Goal: Task Accomplishment & Management: Manage account settings

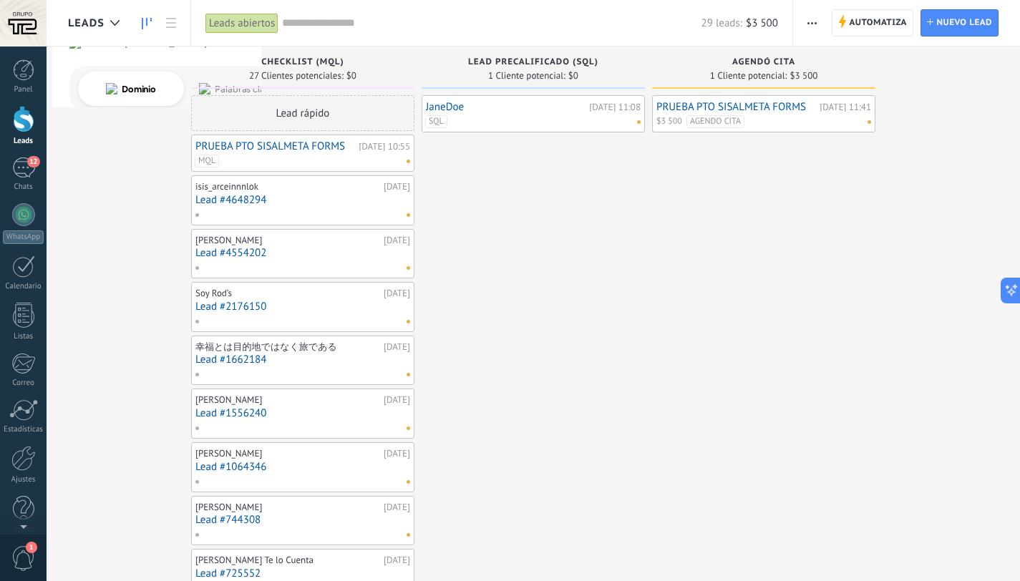
click at [819, 23] on button "button" at bounding box center [812, 22] width 21 height 27
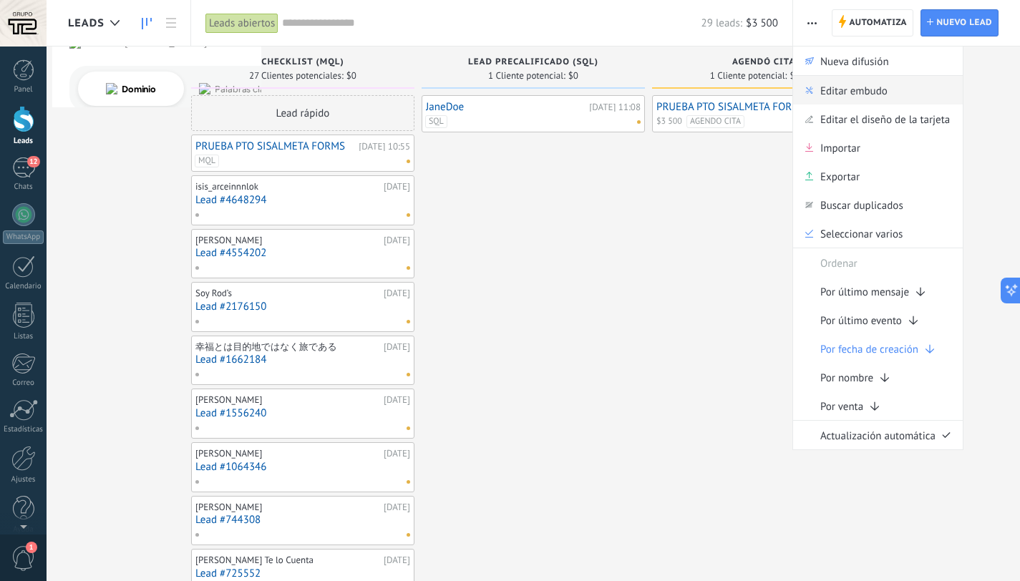
click at [828, 82] on span "Editar embudo" at bounding box center [853, 90] width 67 height 29
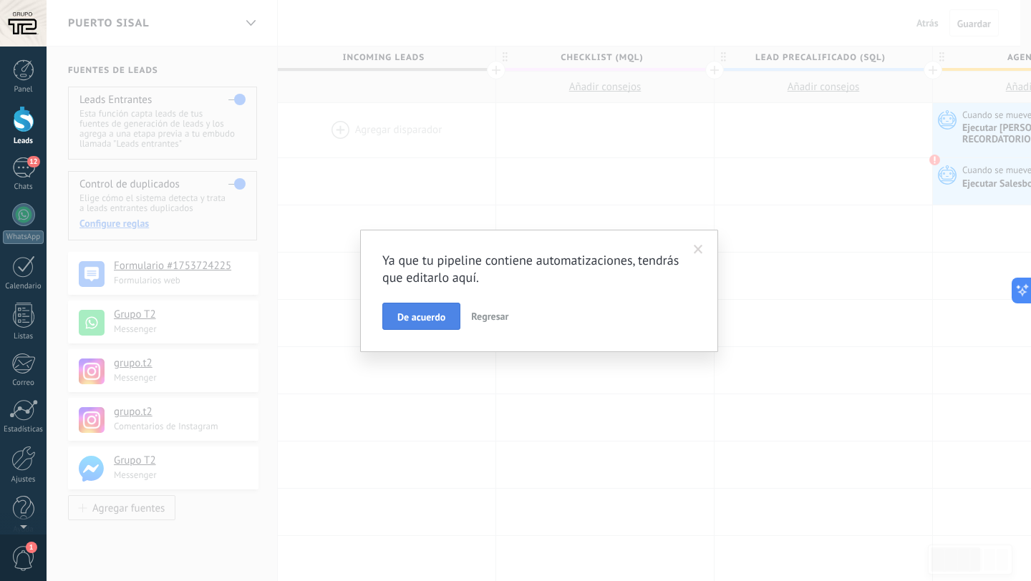
click at [414, 307] on button "De acuerdo" at bounding box center [421, 316] width 78 height 27
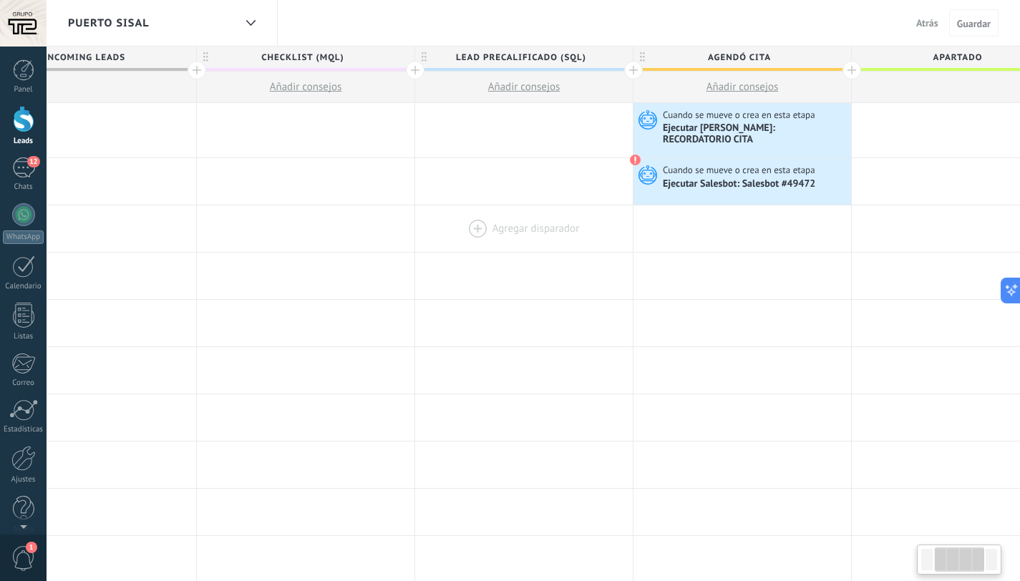
scroll to position [0, 301]
click at [804, 124] on div "Ejecutar [PERSON_NAME]: RECORDATORIO CITA" at bounding box center [754, 134] width 185 height 24
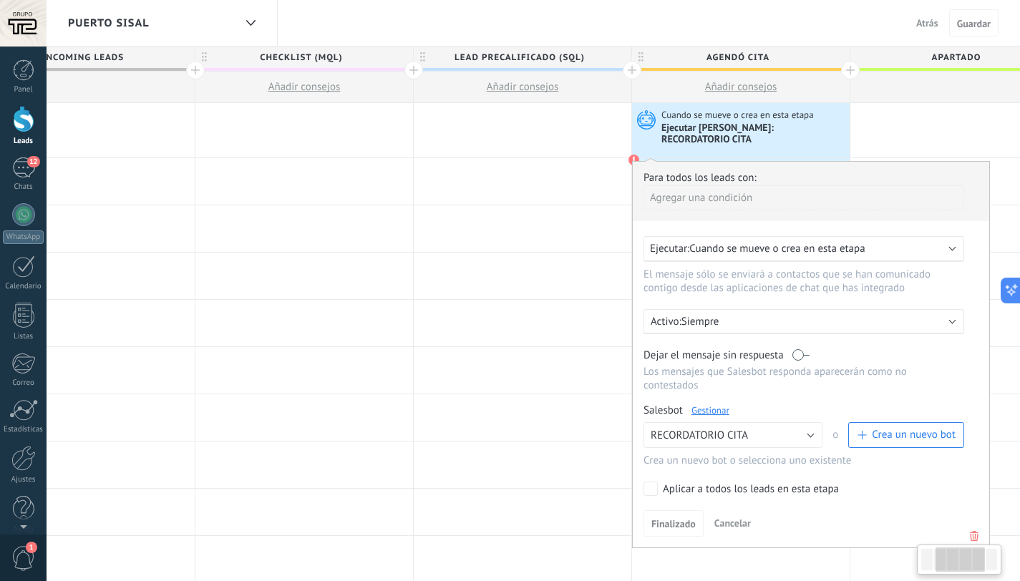
click at [970, 528] on icon at bounding box center [974, 536] width 16 height 17
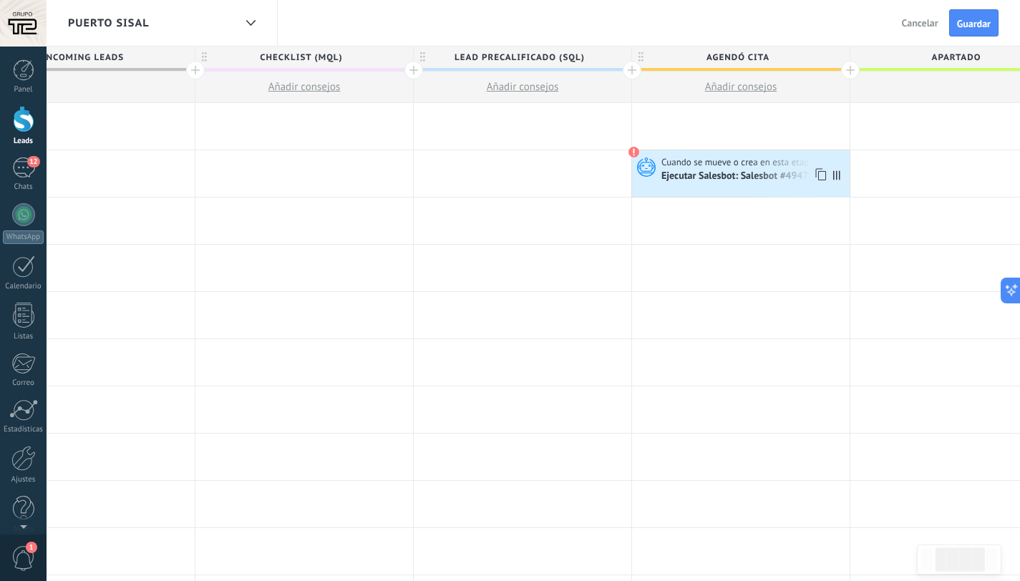
click at [794, 179] on div "Ejecutar Salesbot: Salesbot #49472" at bounding box center [739, 176] width 155 height 13
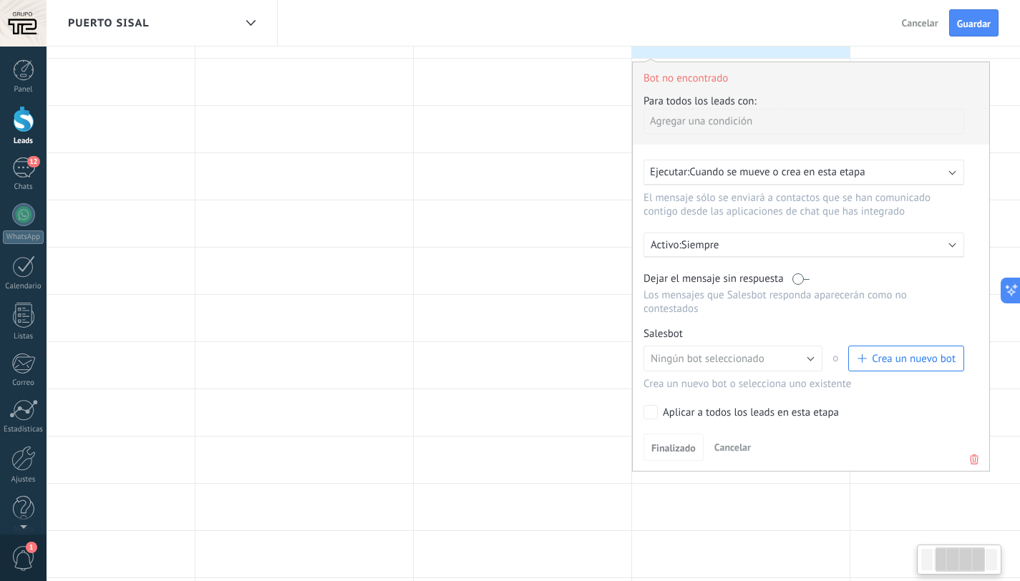
scroll to position [183, 0]
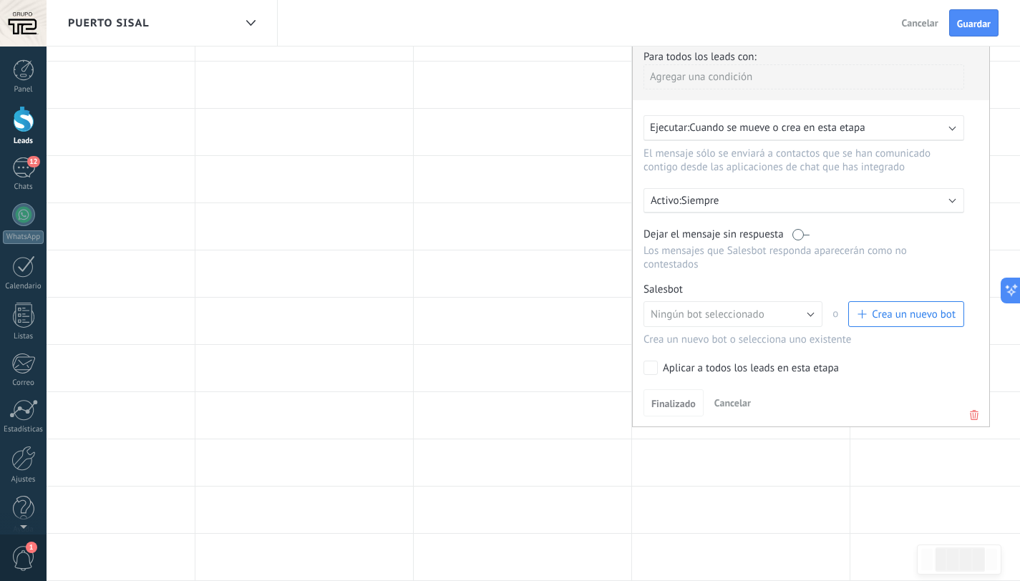
click at [965, 415] on div "Finalizado Cancelar" at bounding box center [811, 402] width 335 height 26
click at [972, 415] on icon at bounding box center [974, 415] width 16 height 17
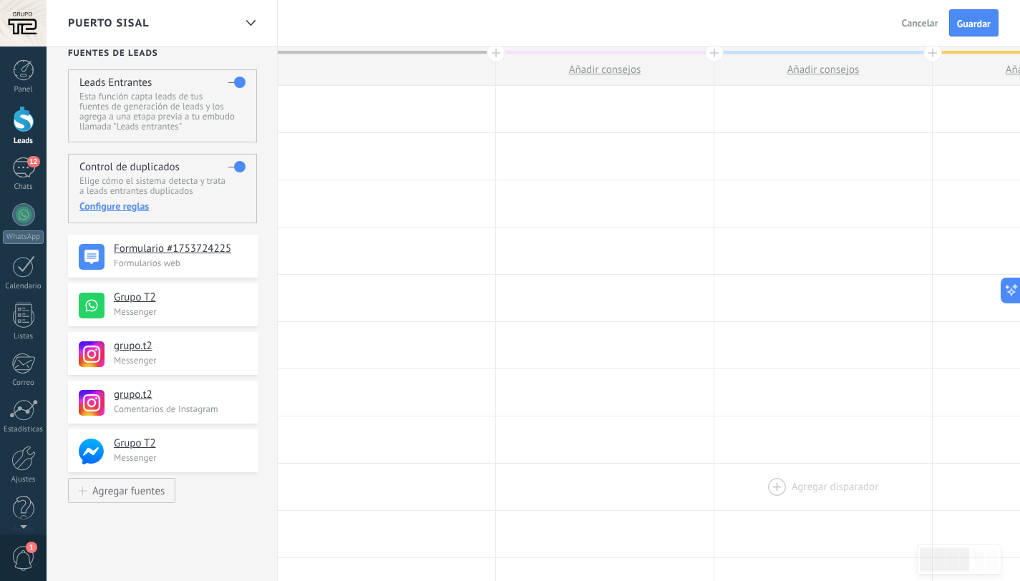
scroll to position [0, 0]
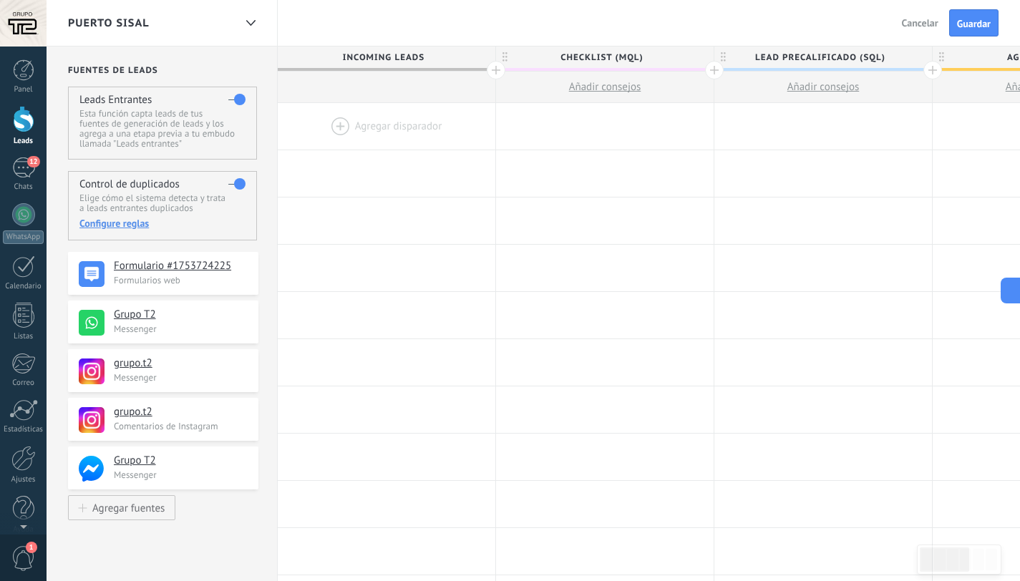
click at [233, 97] on label at bounding box center [236, 99] width 17 height 23
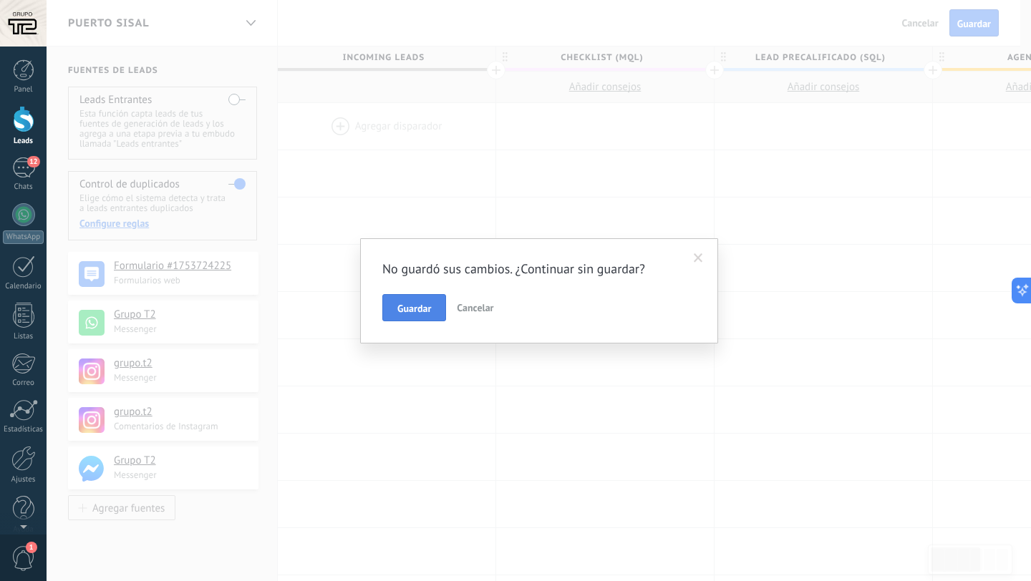
click at [425, 312] on span "Guardar" at bounding box center [414, 309] width 34 height 10
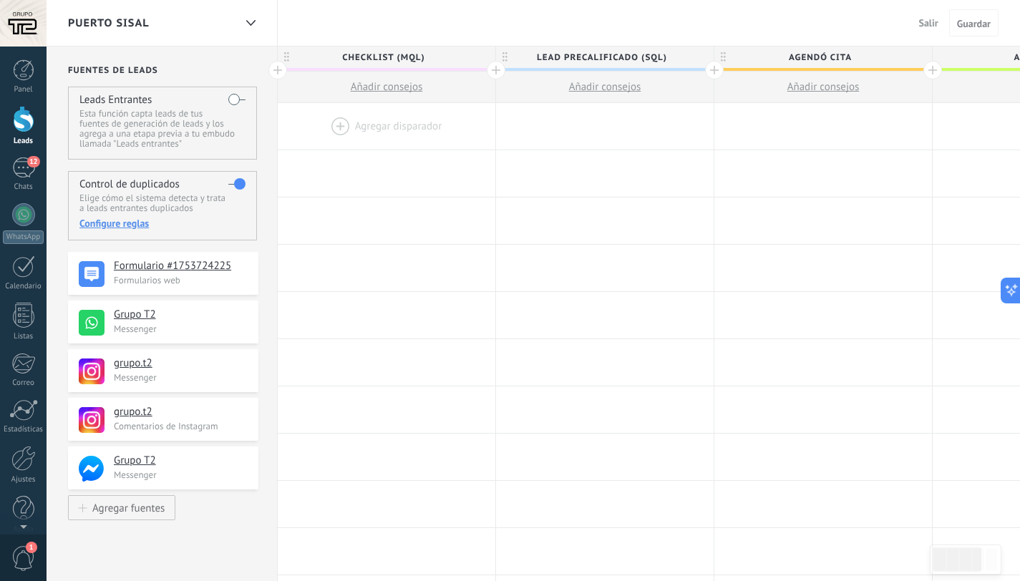
click at [233, 98] on label at bounding box center [236, 99] width 17 height 23
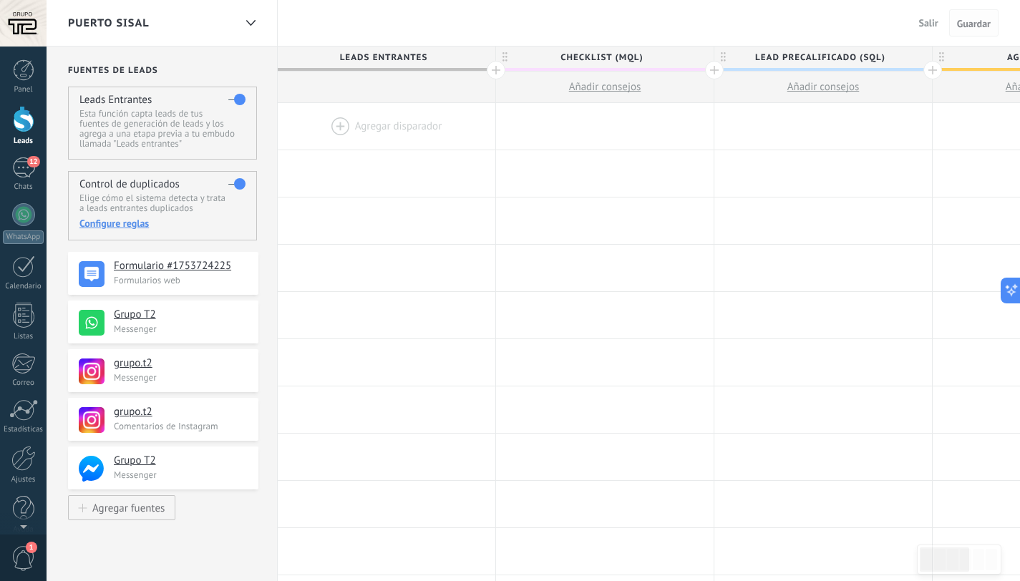
click at [974, 24] on span "Guardar" at bounding box center [974, 24] width 34 height 10
click at [922, 26] on span "Salir" at bounding box center [928, 22] width 19 height 13
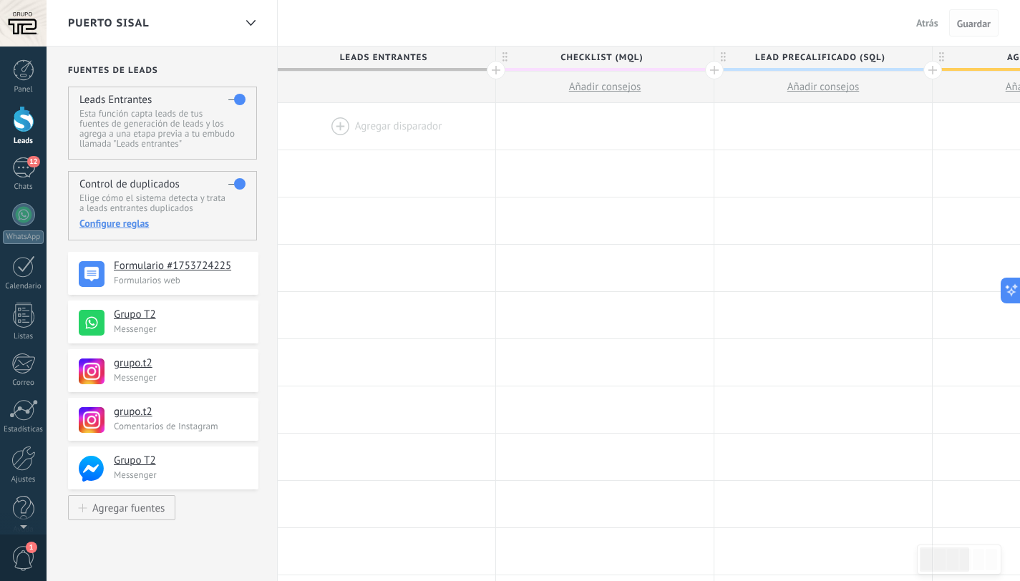
click at [985, 24] on span "Guardar" at bounding box center [974, 24] width 34 height 10
click at [918, 21] on span "Atrás" at bounding box center [927, 22] width 22 height 13
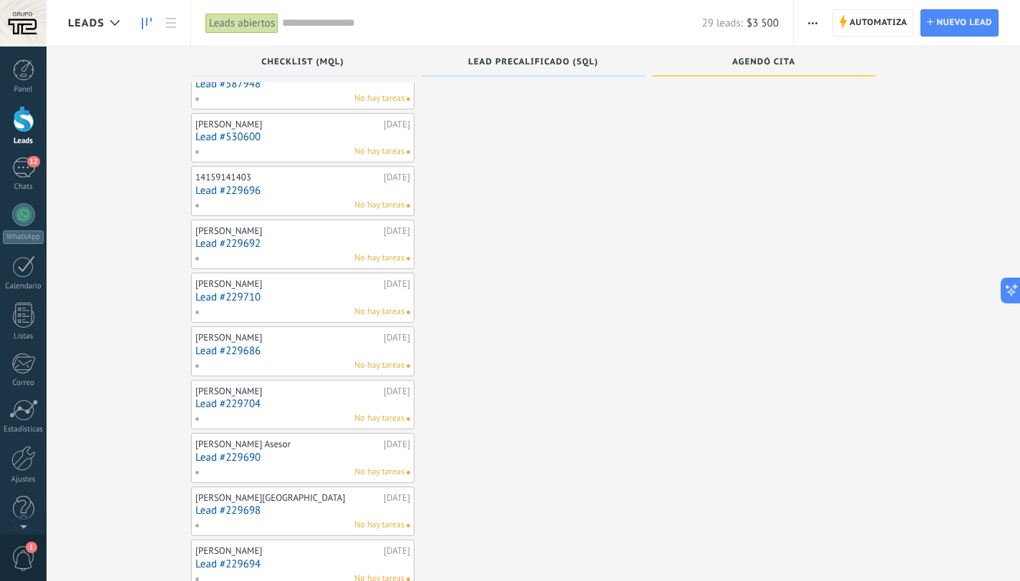
scroll to position [651, 0]
click at [194, 31] on div "Leads abiertos Aplicar 29 leads: $3 500 Leads abiertos Mis leads Leads ganados …" at bounding box center [492, 23] width 604 height 46
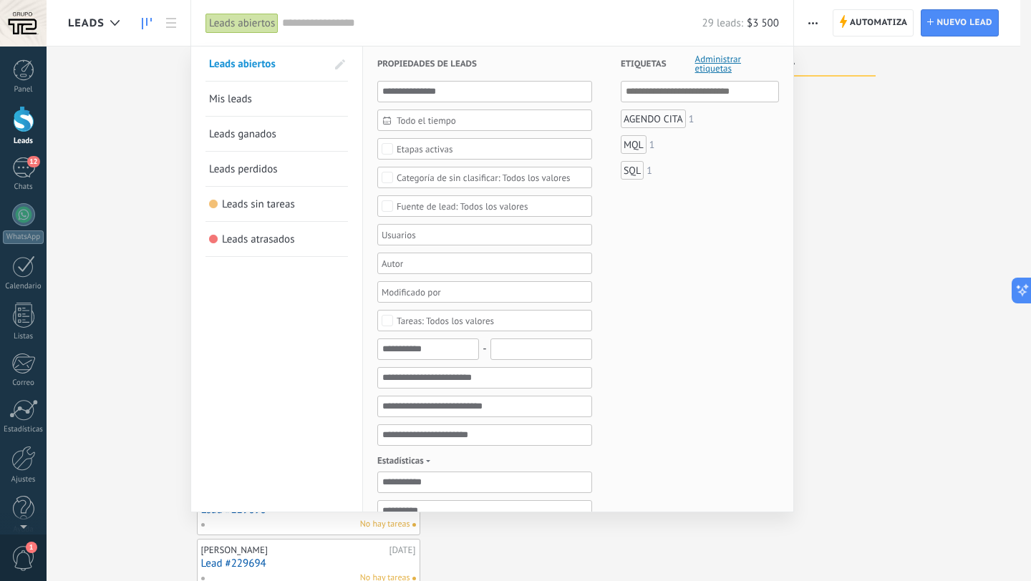
click at [175, 27] on div at bounding box center [515, 290] width 1031 height 581
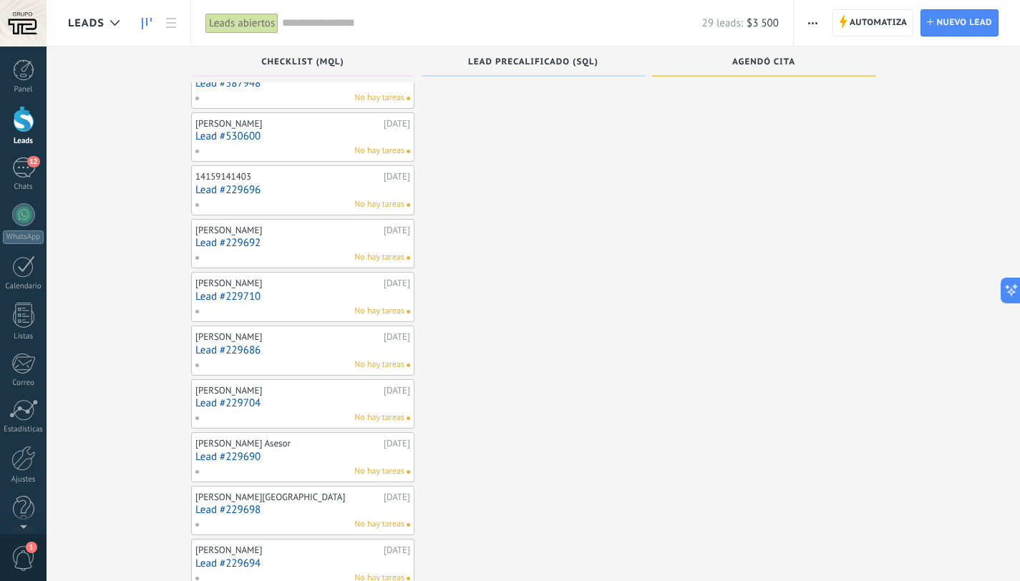
click at [175, 27] on use at bounding box center [171, 23] width 10 height 10
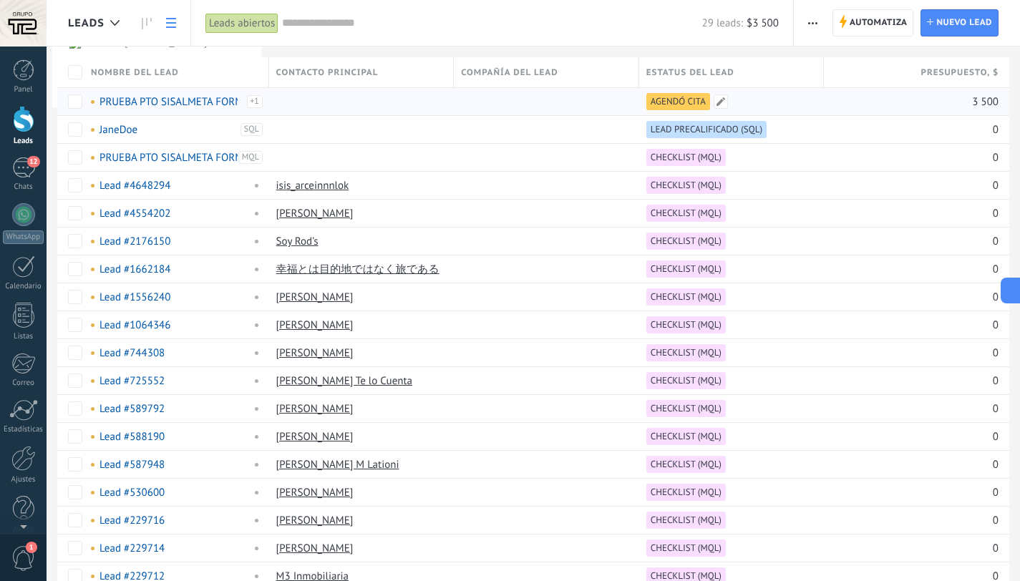
click at [681, 101] on span "AGENDÓ CITA" at bounding box center [678, 101] width 55 height 13
click at [720, 102] on span at bounding box center [721, 102] width 14 height 14
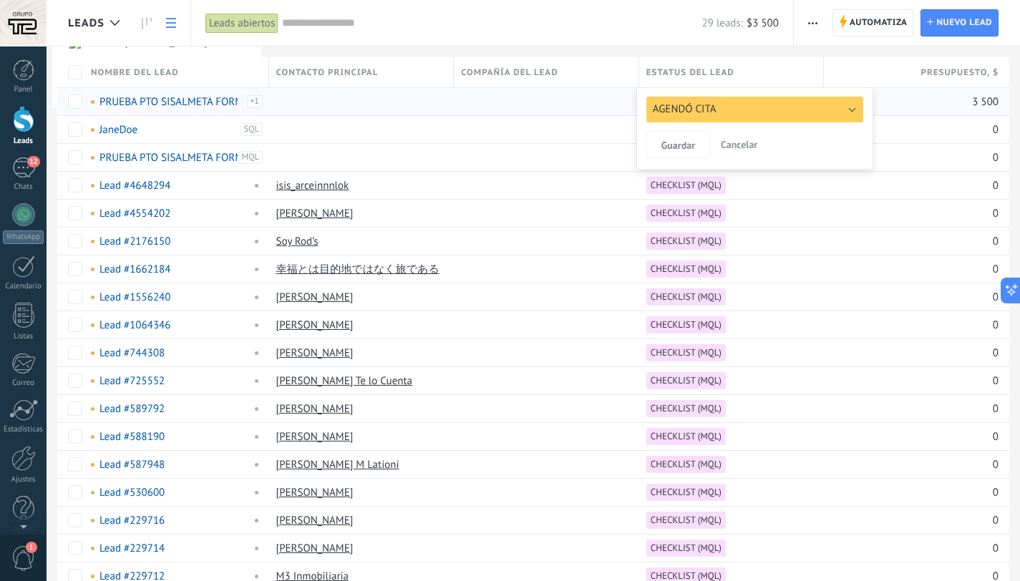
click at [745, 105] on button "AGENDÓ CITA" at bounding box center [754, 110] width 217 height 26
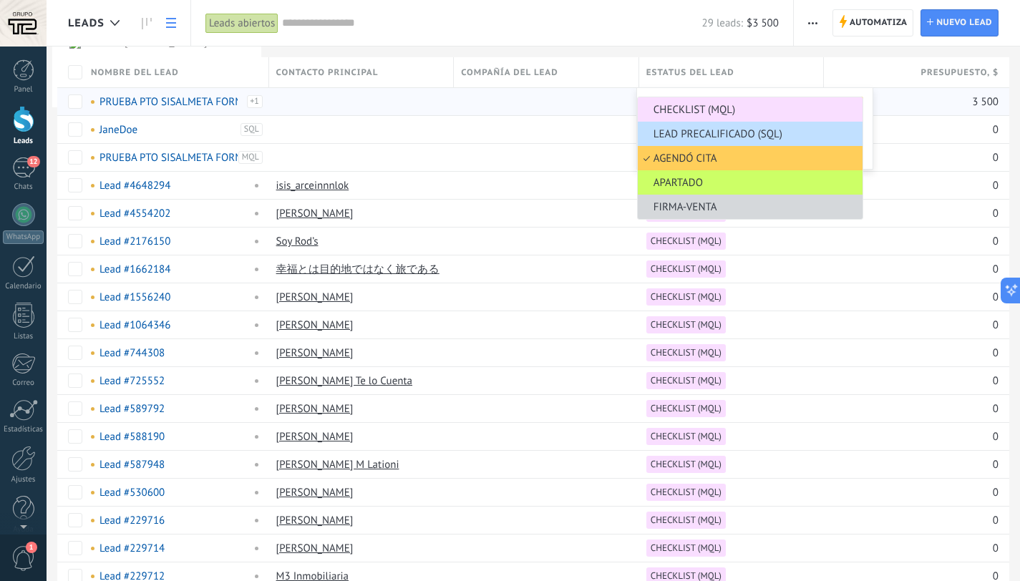
click at [745, 105] on span "CHECKLIST (MQL)" at bounding box center [748, 110] width 221 height 14
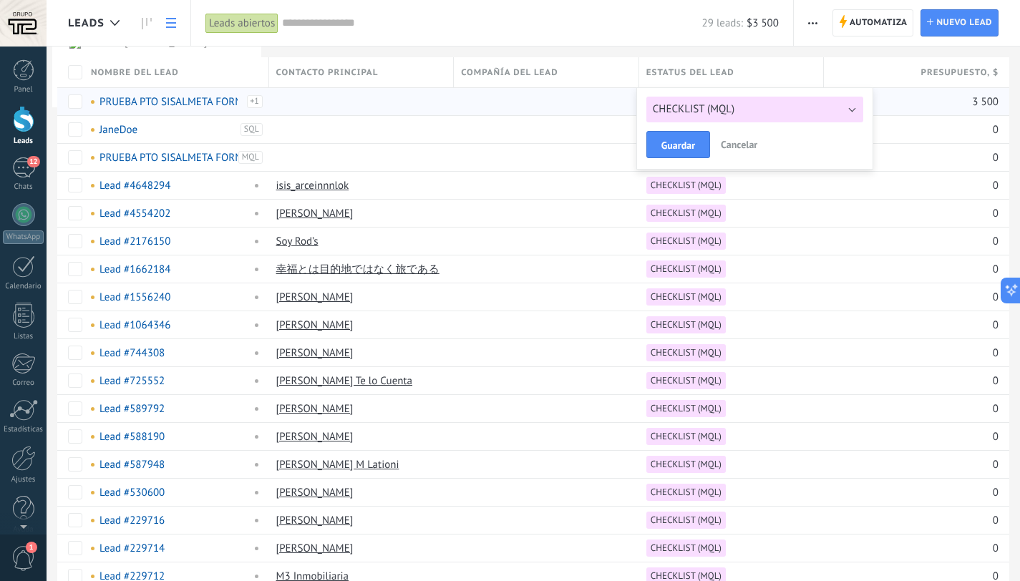
click at [143, 22] on div at bounding box center [510, 23] width 1020 height 47
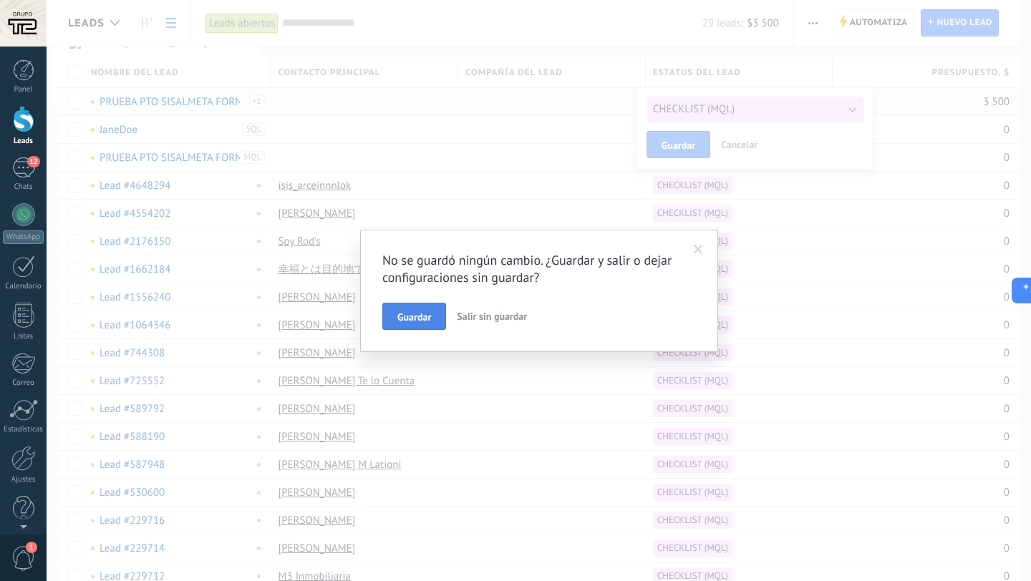
click at [424, 314] on span "Guardar" at bounding box center [414, 317] width 34 height 10
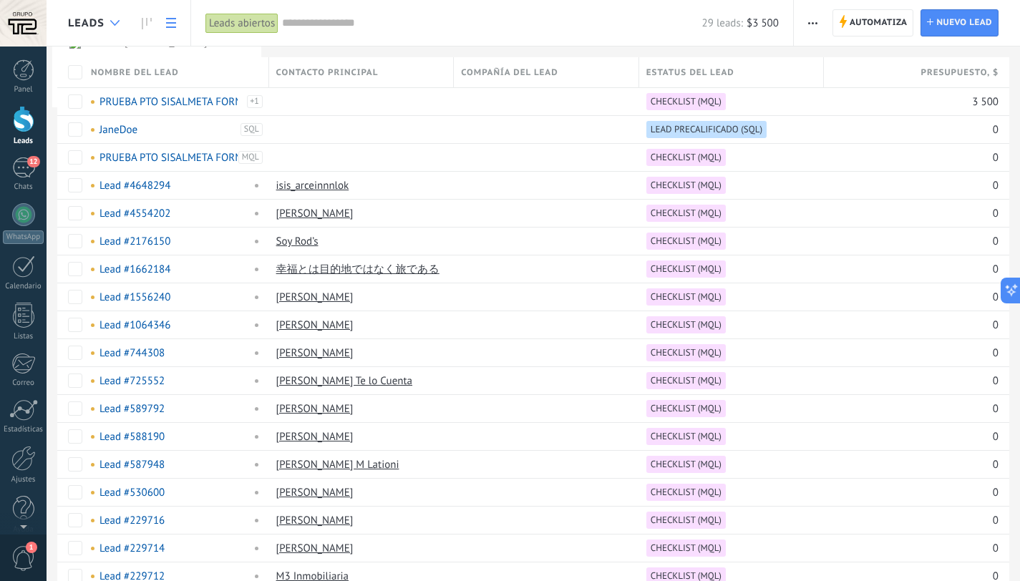
click at [115, 25] on icon at bounding box center [114, 23] width 9 height 6
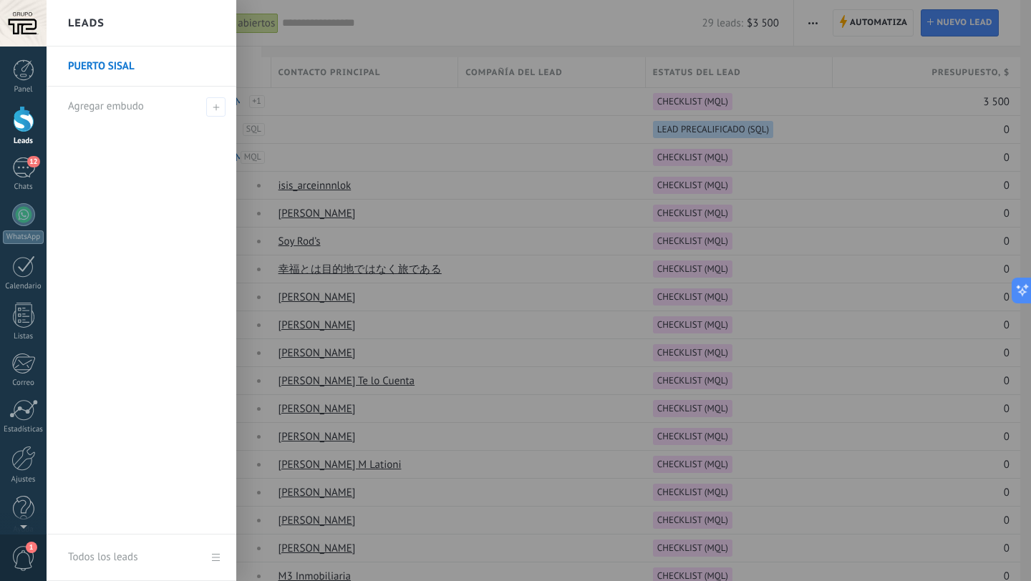
click at [114, 71] on link "PUERTO SISAL" at bounding box center [145, 67] width 154 height 40
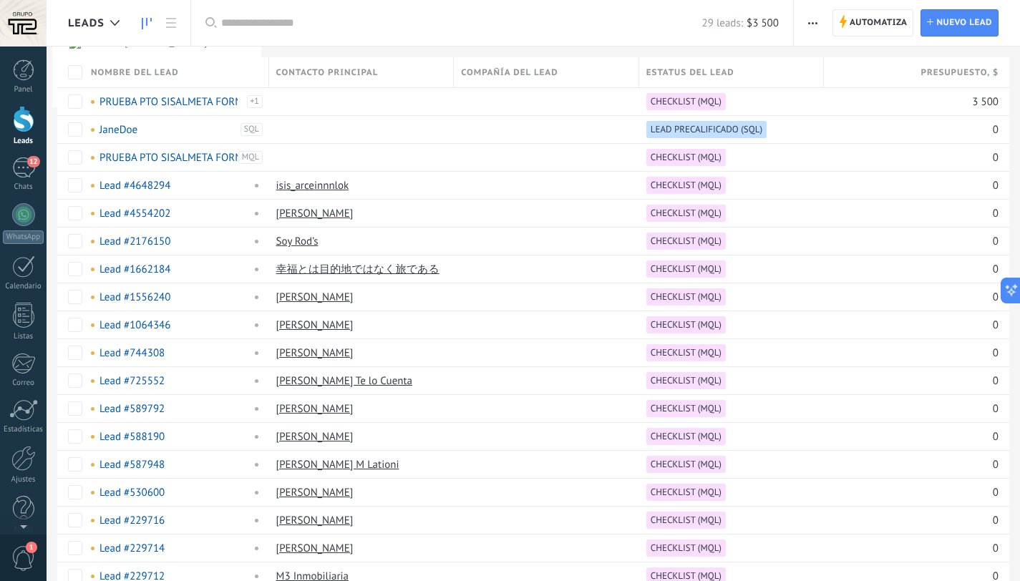
click at [150, 19] on icon at bounding box center [147, 23] width 10 height 11
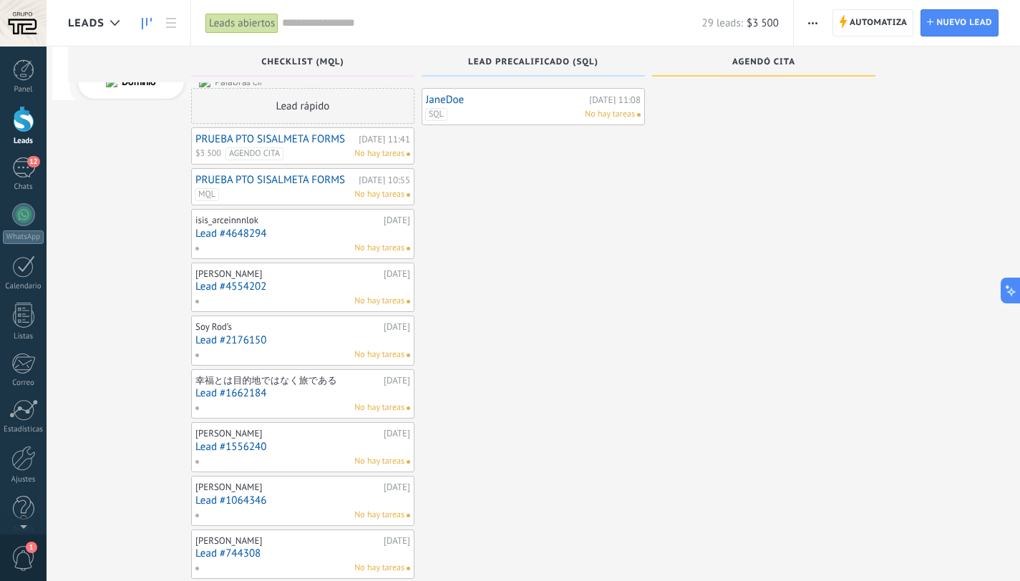
scroll to position [6, 0]
click at [106, 29] on div at bounding box center [115, 23] width 24 height 28
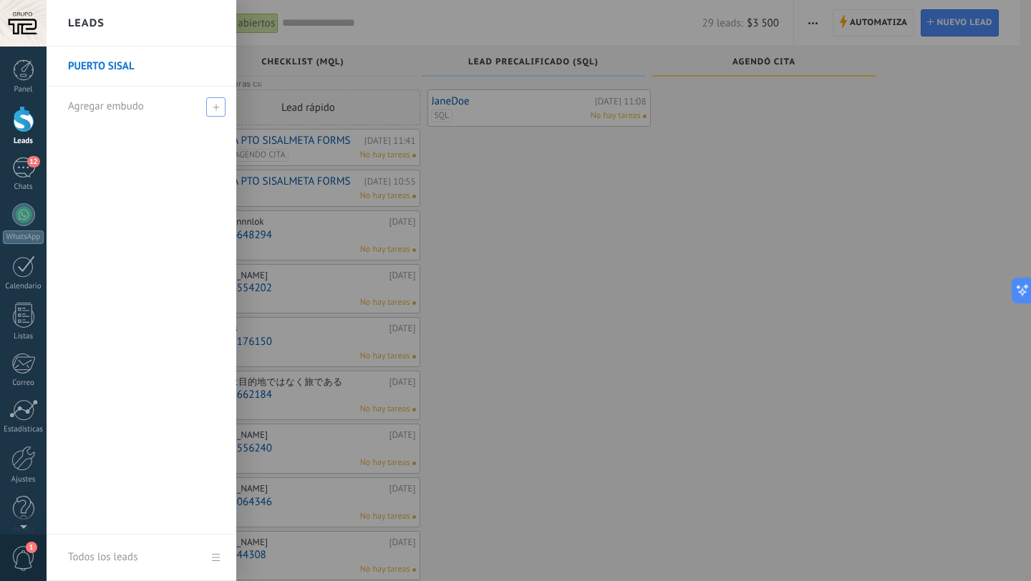
click at [107, 93] on div "Agregar embudo" at bounding box center [145, 106] width 154 height 39
type input "******"
click at [215, 108] on span at bounding box center [217, 107] width 13 height 10
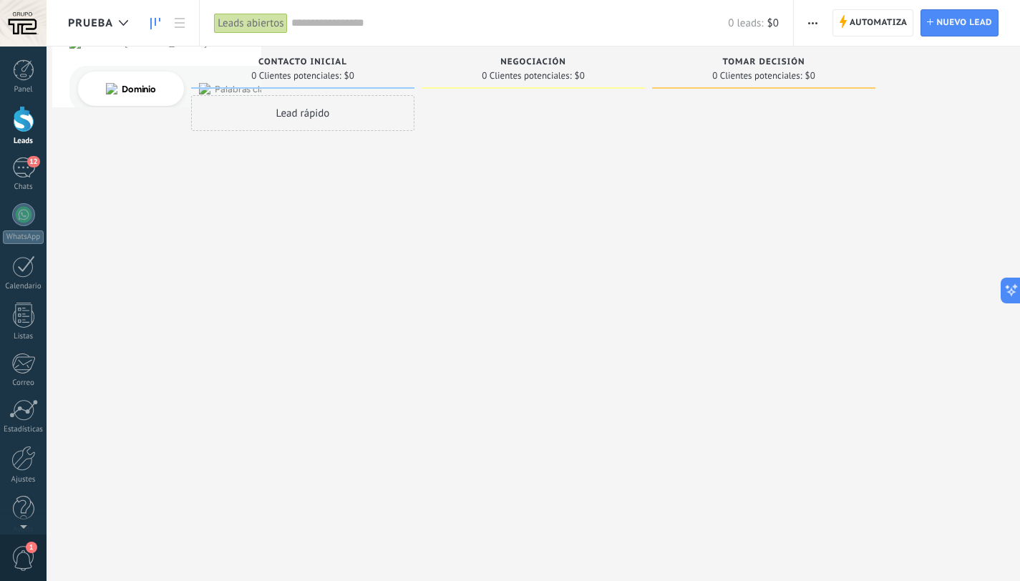
click at [817, 36] on span "button" at bounding box center [812, 22] width 9 height 27
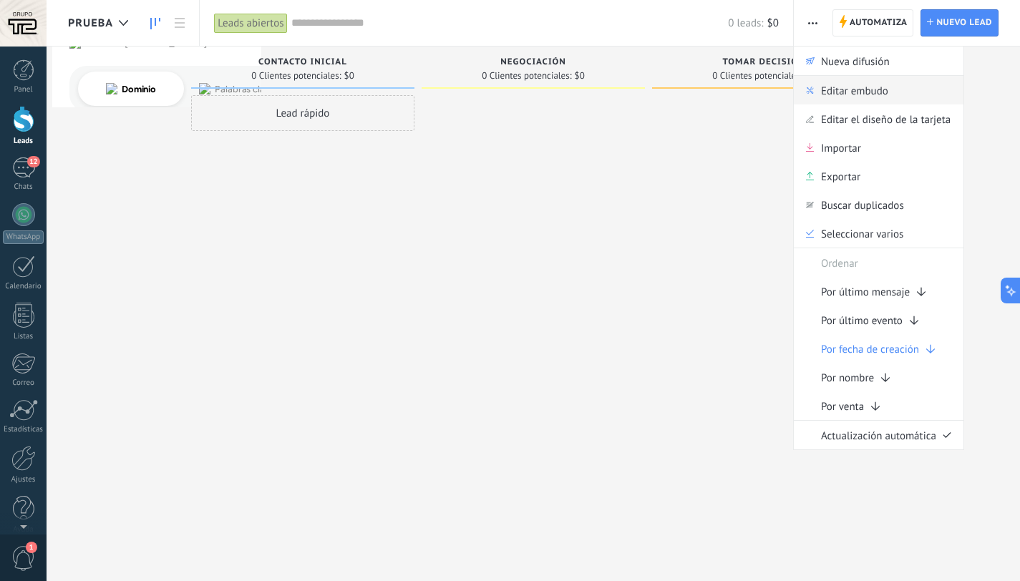
click at [858, 85] on span "Editar embudo" at bounding box center [854, 90] width 67 height 29
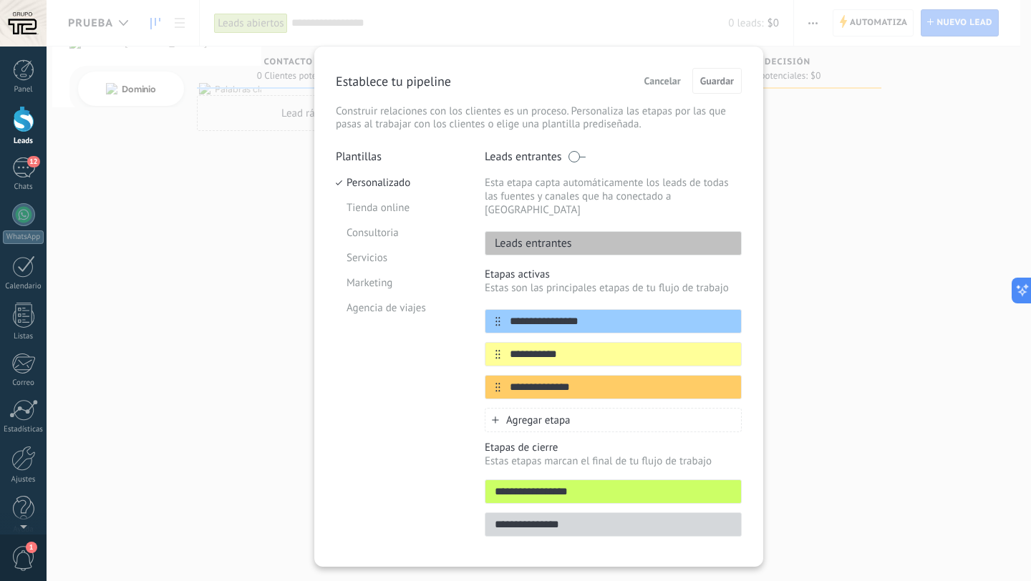
click at [523, 236] on p "Leads entrantes" at bounding box center [528, 243] width 87 height 14
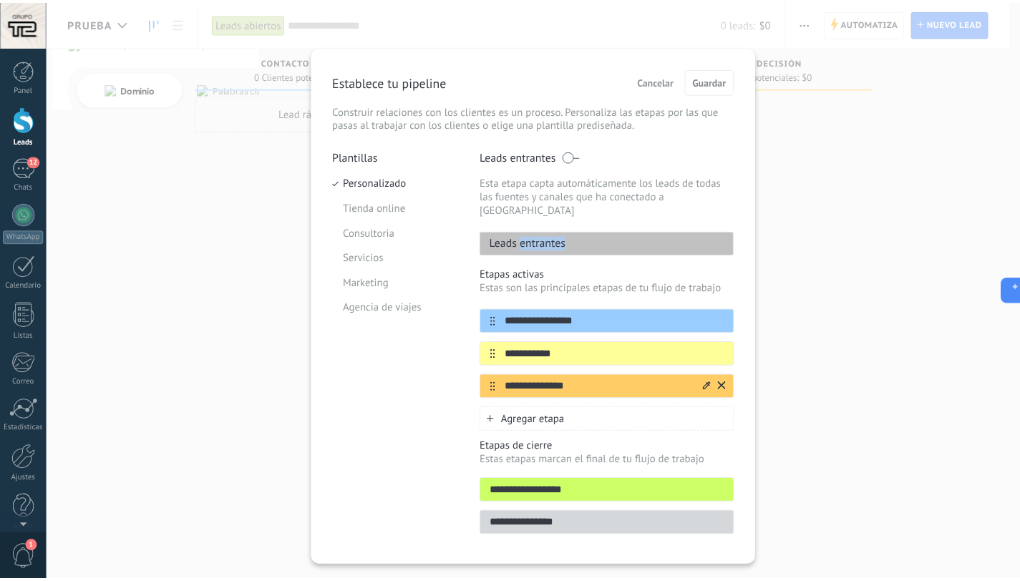
scroll to position [21, 0]
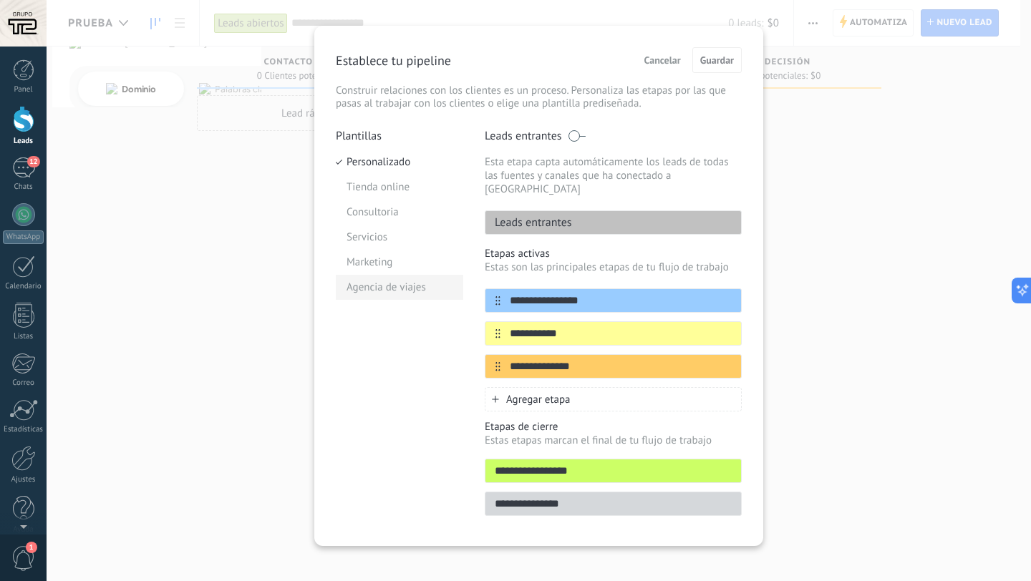
click at [407, 294] on li "Agencia de viajes" at bounding box center [399, 287] width 127 height 25
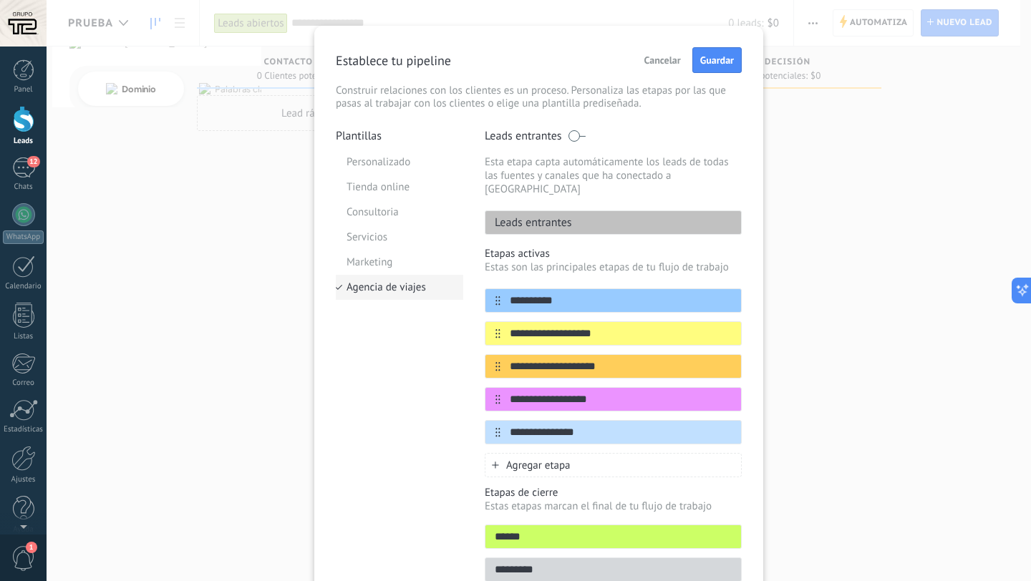
click at [399, 277] on li "Agencia de viajes" at bounding box center [399, 287] width 127 height 25
click at [394, 173] on li "Personalizado" at bounding box center [399, 162] width 127 height 25
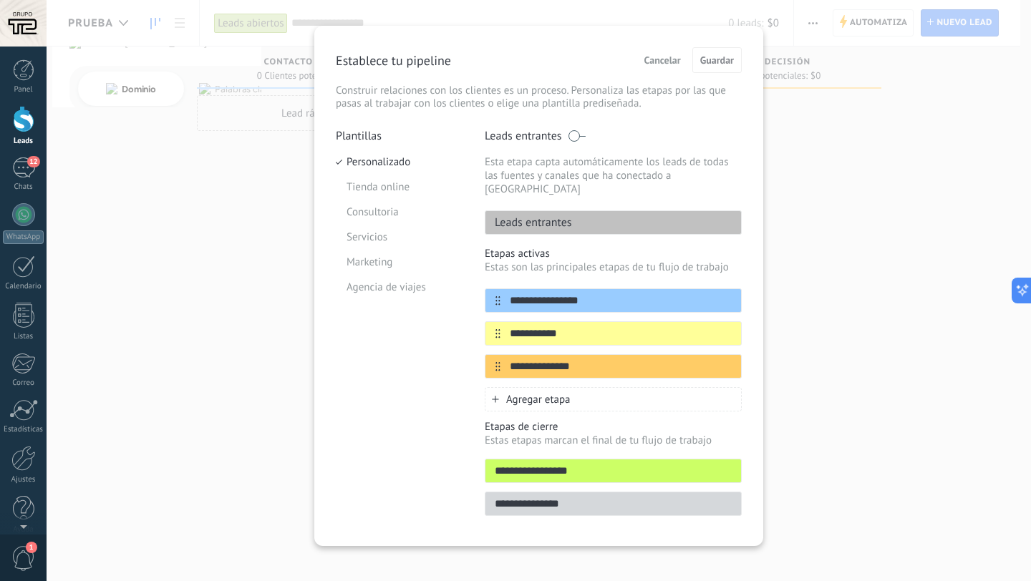
click at [579, 127] on div "**********" at bounding box center [539, 286] width 406 height 478
click at [573, 140] on span at bounding box center [577, 135] width 18 height 11
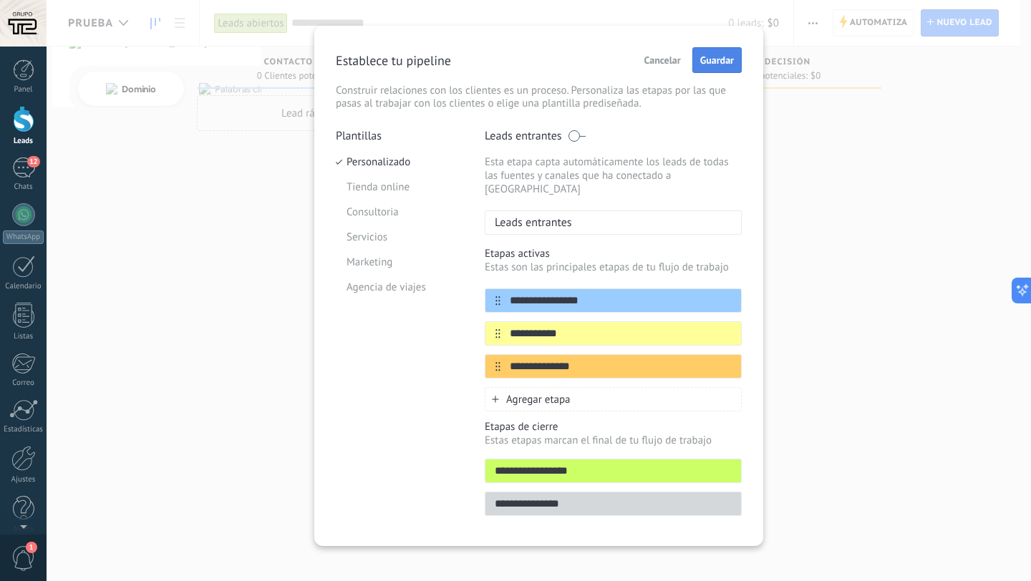
click at [702, 67] on button "Guardar" at bounding box center [716, 60] width 49 height 26
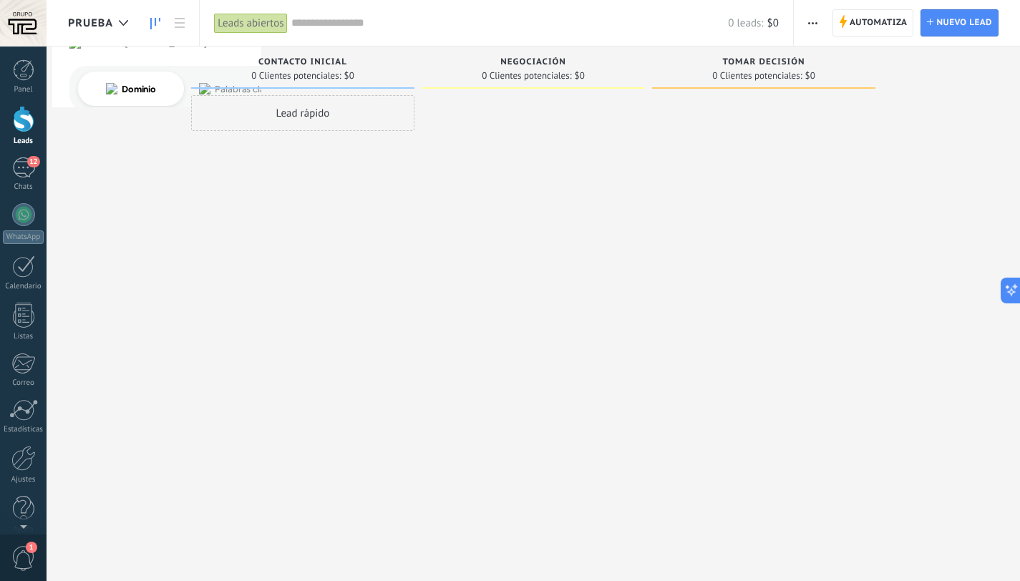
click at [808, 14] on span "button" at bounding box center [812, 22] width 9 height 27
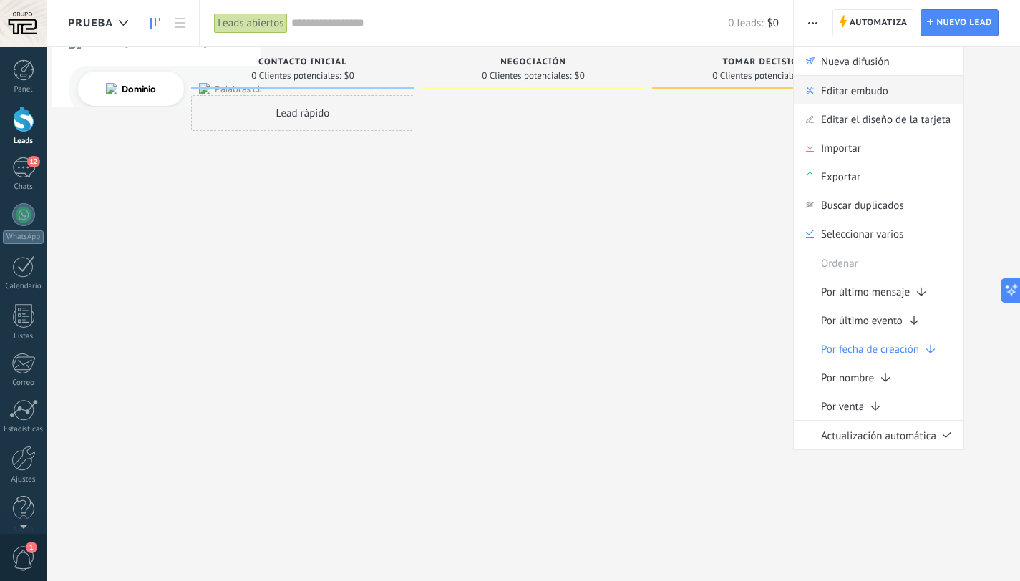
click at [858, 88] on span "Editar embudo" at bounding box center [854, 90] width 67 height 29
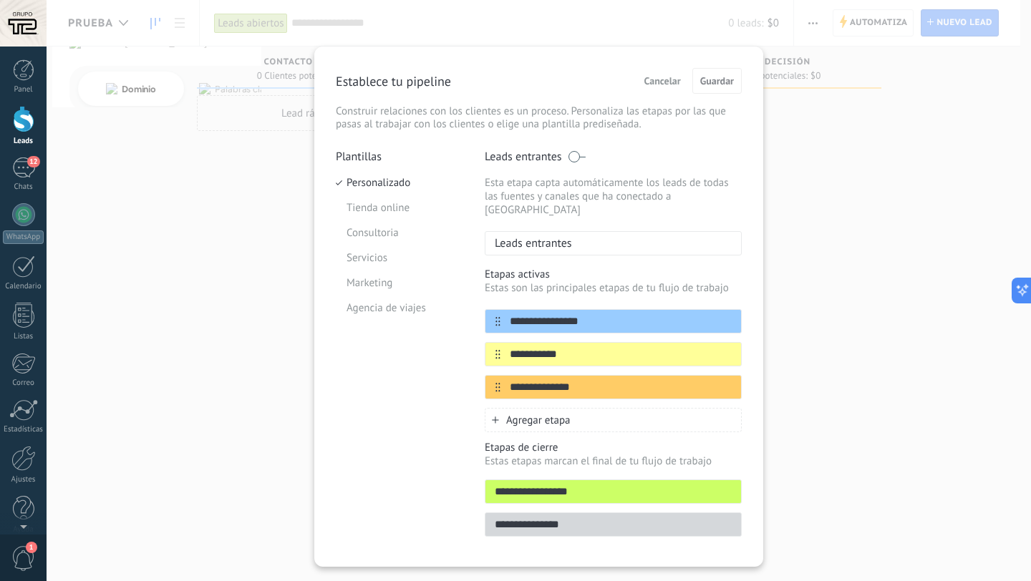
click at [568, 153] on span at bounding box center [577, 156] width 18 height 11
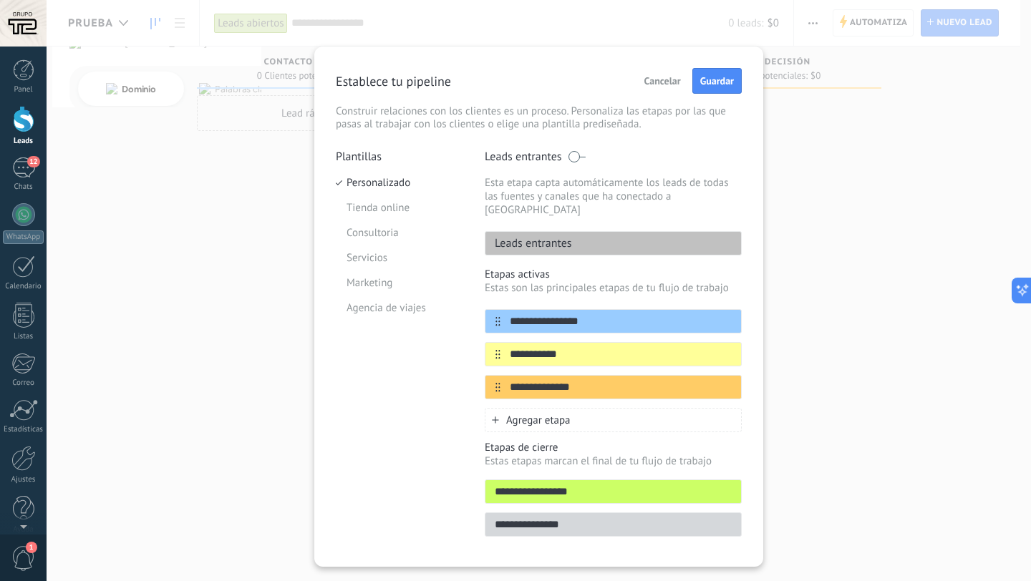
click at [561, 236] on p "Leads entrantes" at bounding box center [528, 243] width 87 height 14
click at [704, 89] on button "Guardar" at bounding box center [716, 81] width 49 height 26
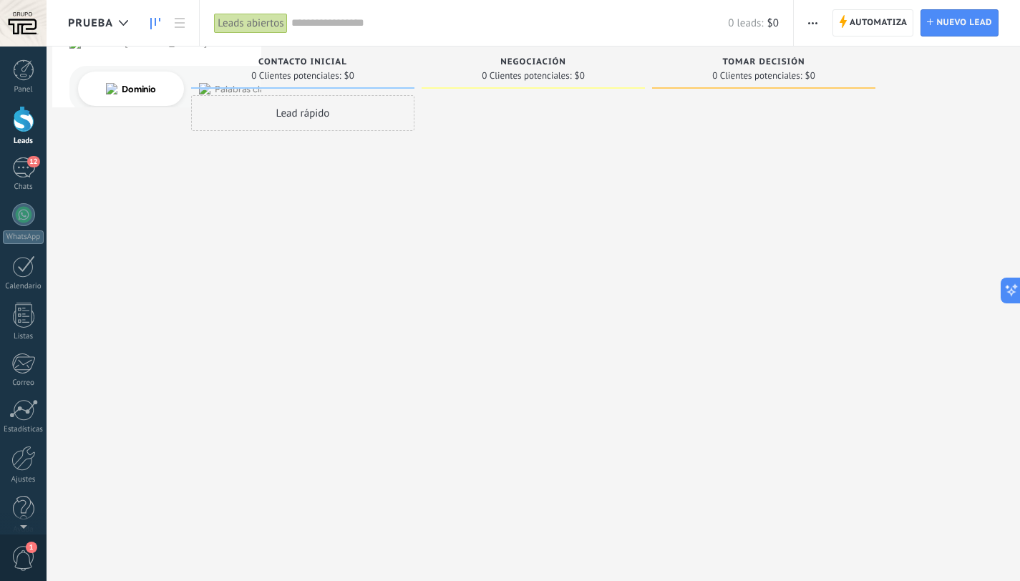
drag, startPoint x: 301, startPoint y: 112, endPoint x: 170, endPoint y: 76, distance: 135.3
click at [170, 76] on div "Lamentablemente, no hay leads con estos parámetros. Mostrar todo Leads Entrante…" at bounding box center [544, 268] width 952 height 443
drag, startPoint x: 291, startPoint y: 120, endPoint x: 216, endPoint y: 117, distance: 74.5
click at [216, 117] on div "Lead rápido" at bounding box center [302, 113] width 223 height 36
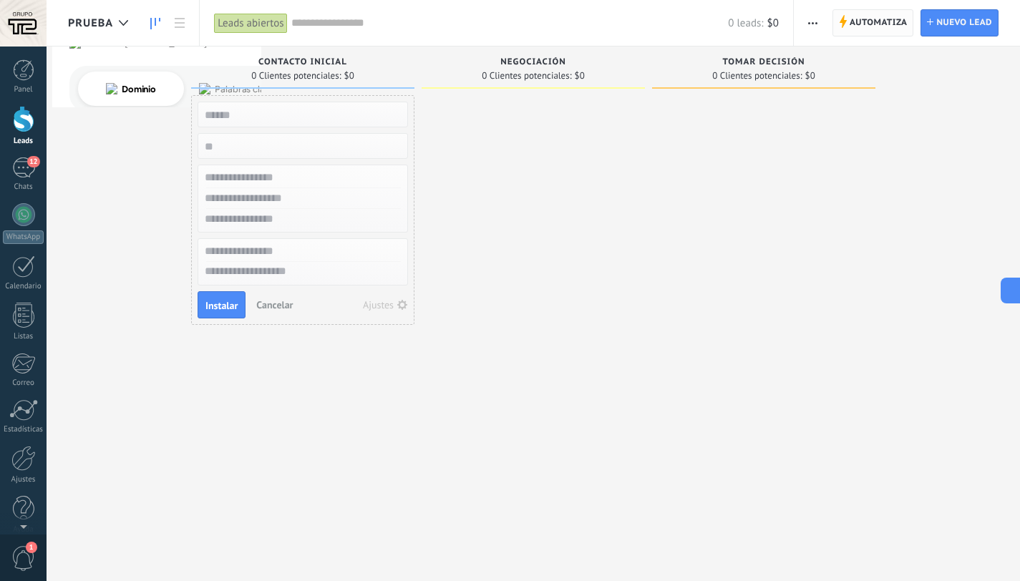
click at [858, 25] on span "Automatiza" at bounding box center [879, 23] width 58 height 26
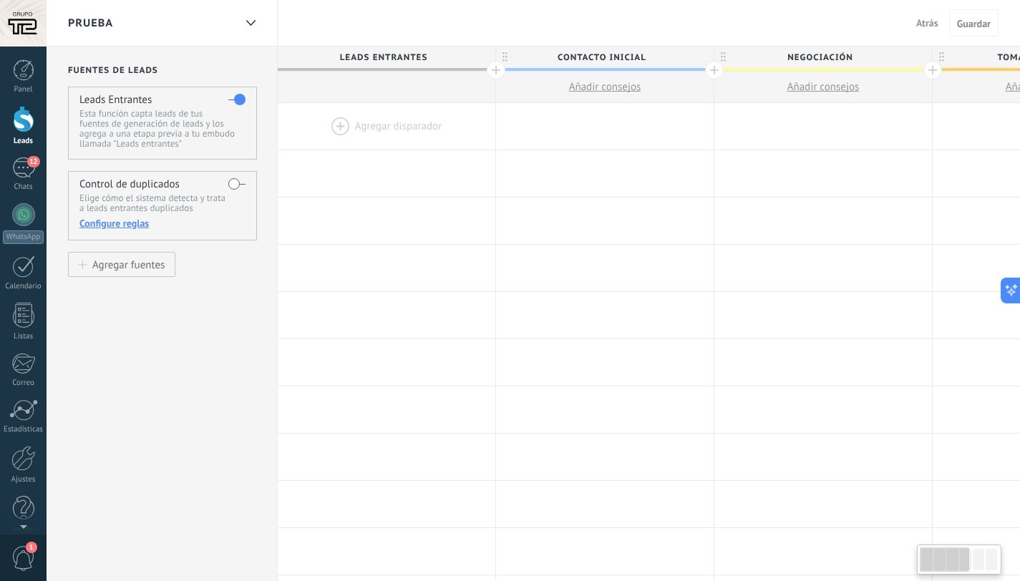
click at [425, 125] on div at bounding box center [387, 126] width 218 height 47
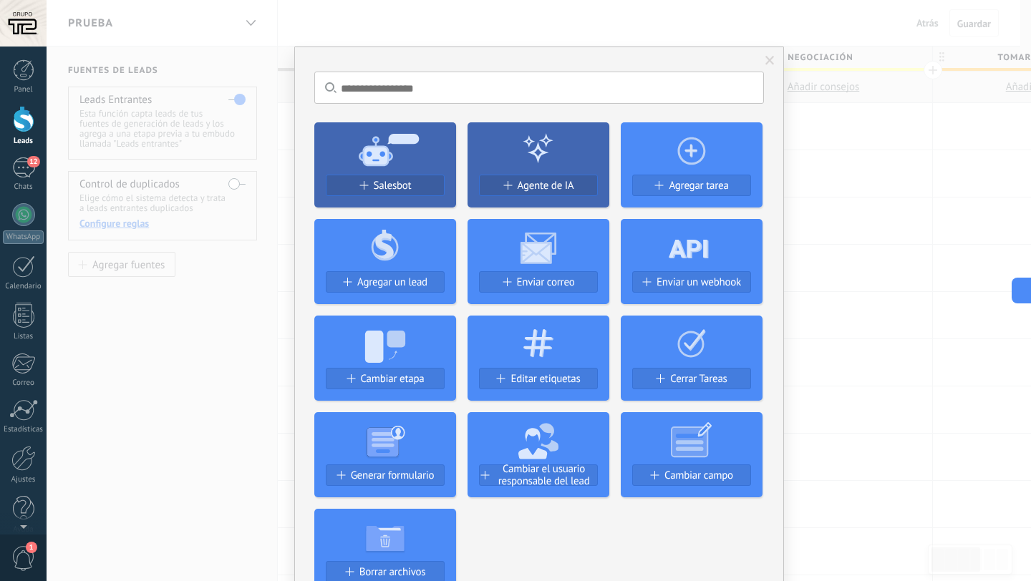
click at [815, 349] on div "No hay resultados Salesbot Agente de IA Agregar tarea Agregar un lead Enviar co…" at bounding box center [539, 290] width 984 height 581
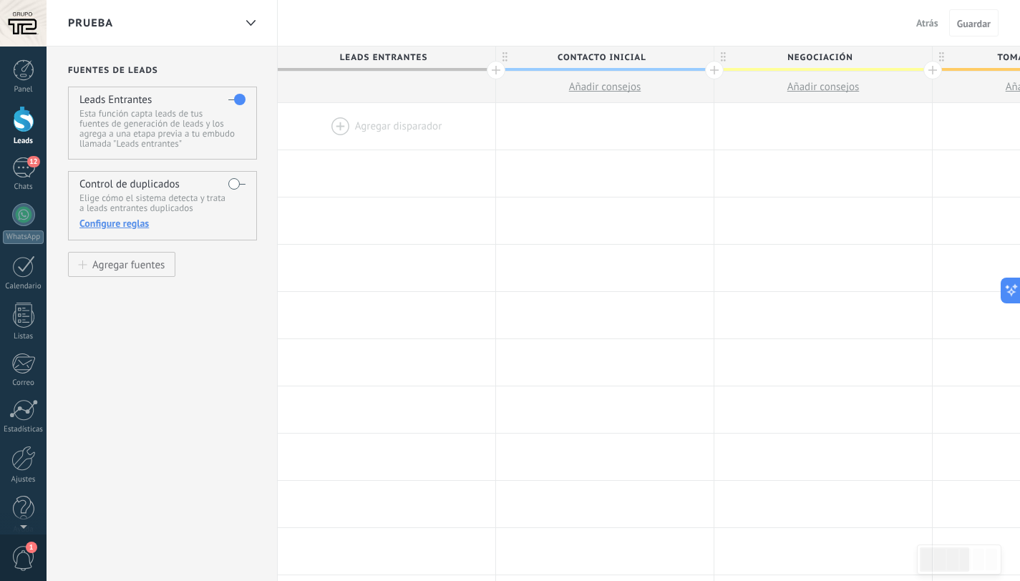
click at [233, 183] on label at bounding box center [236, 184] width 17 height 23
click at [977, 15] on button "Guardar" at bounding box center [973, 22] width 49 height 27
click at [230, 180] on label at bounding box center [236, 184] width 17 height 23
click at [231, 192] on label at bounding box center [236, 184] width 17 height 23
click at [145, 218] on div "Control de duplicados Elige cómo el sistema detecta y trata a leads entrantes d…" at bounding box center [162, 205] width 189 height 69
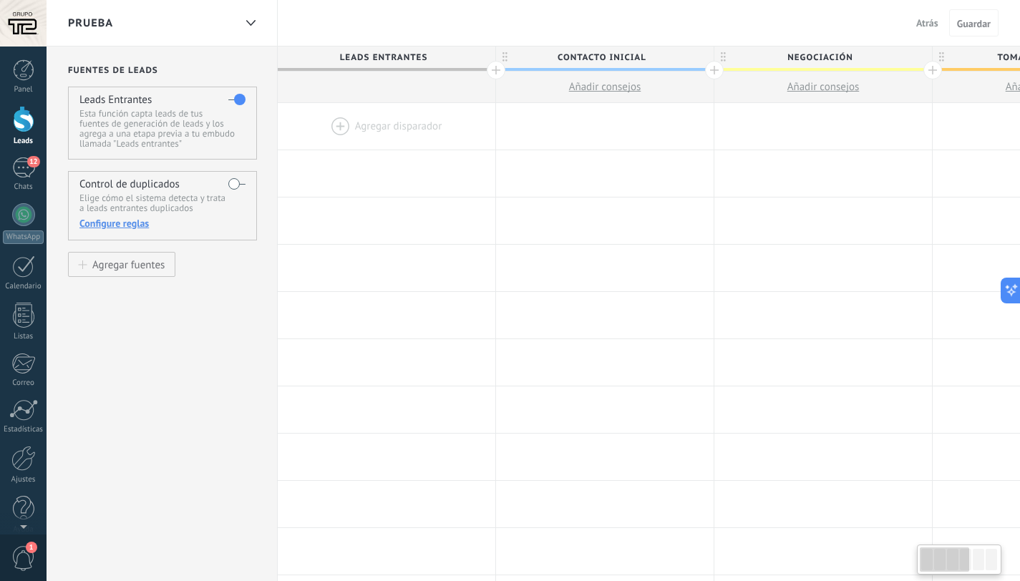
click at [130, 226] on div "Configure reglas" at bounding box center [161, 223] width 165 height 13
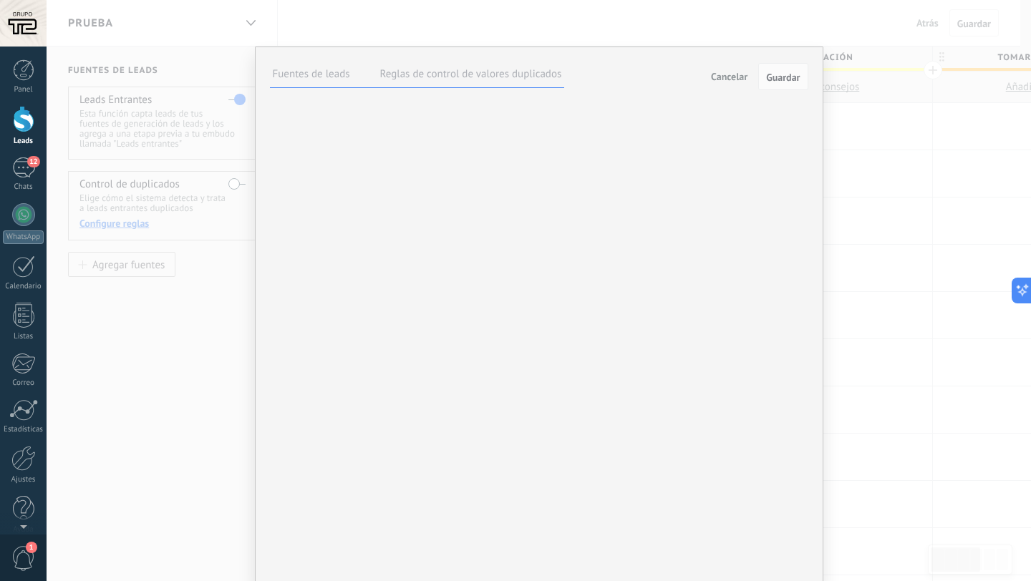
click at [515, 77] on label "Reglas de control de valores duplicados" at bounding box center [471, 74] width 182 height 14
click at [775, 74] on span "Guardar" at bounding box center [783, 77] width 34 height 10
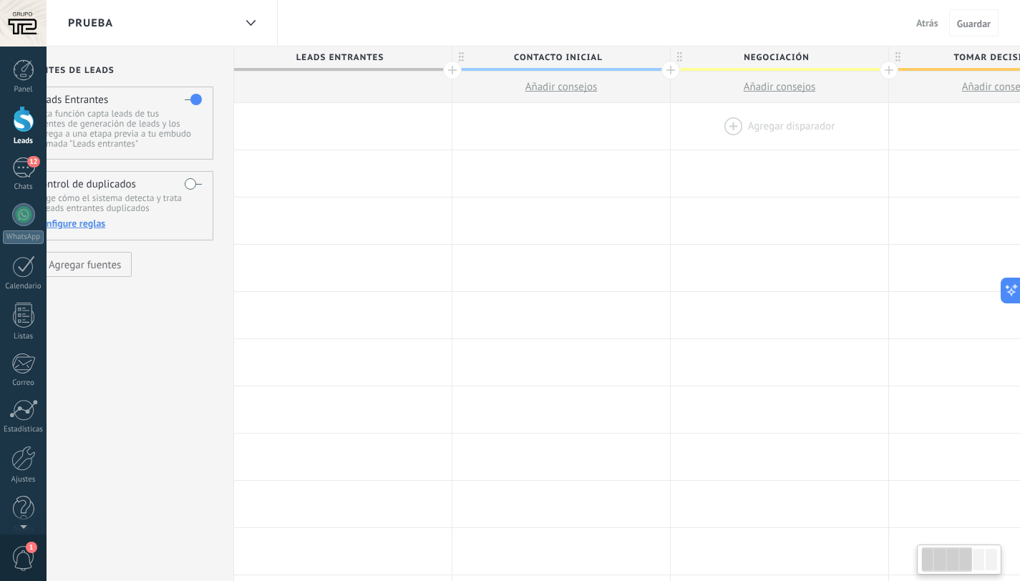
scroll to position [0, 44]
click at [367, 54] on span "Leads Entrantes" at bounding box center [338, 58] width 210 height 22
click at [437, 57] on span at bounding box center [438, 58] width 10 height 10
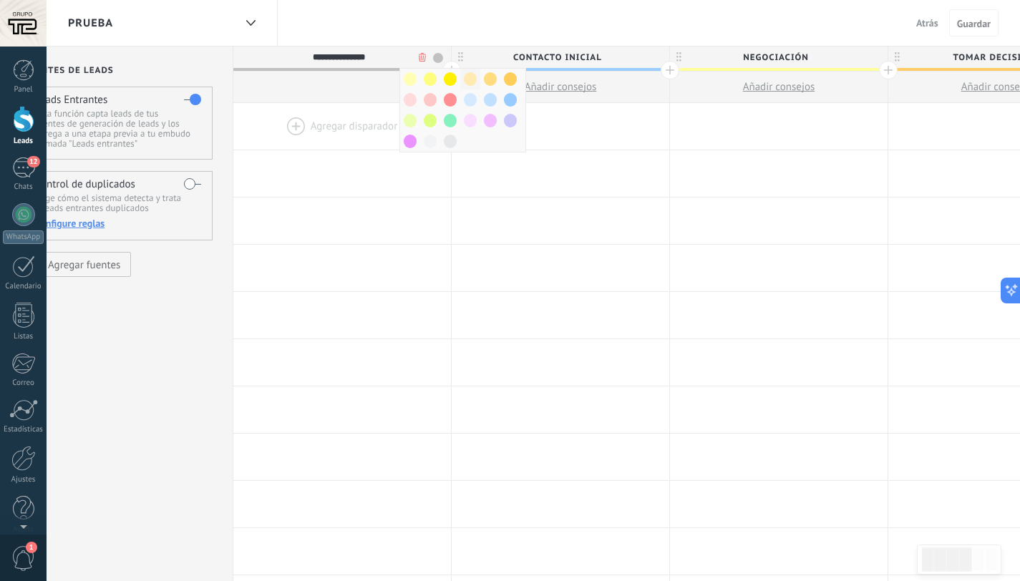
click at [470, 79] on span at bounding box center [470, 79] width 13 height 14
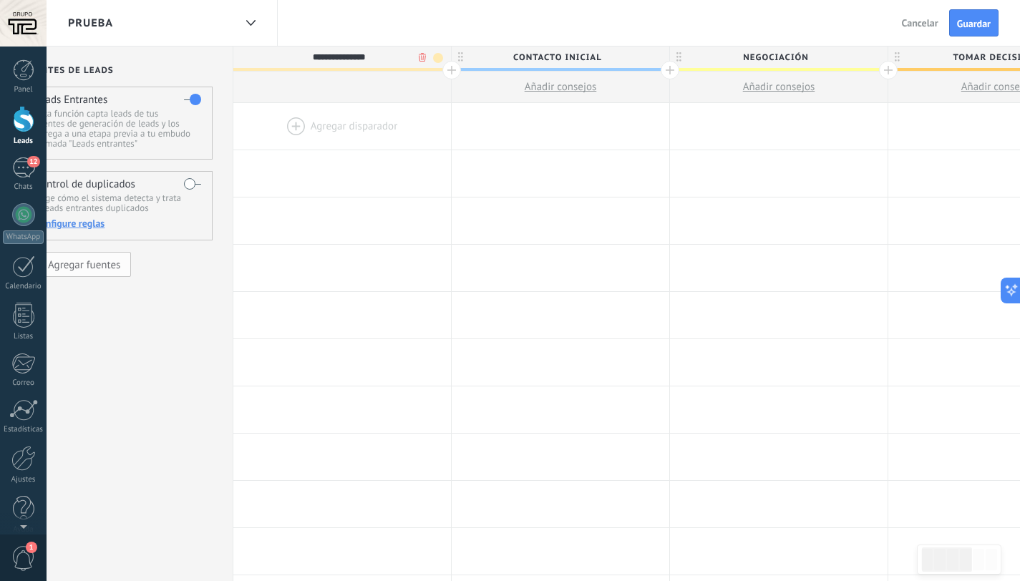
scroll to position [0, 0]
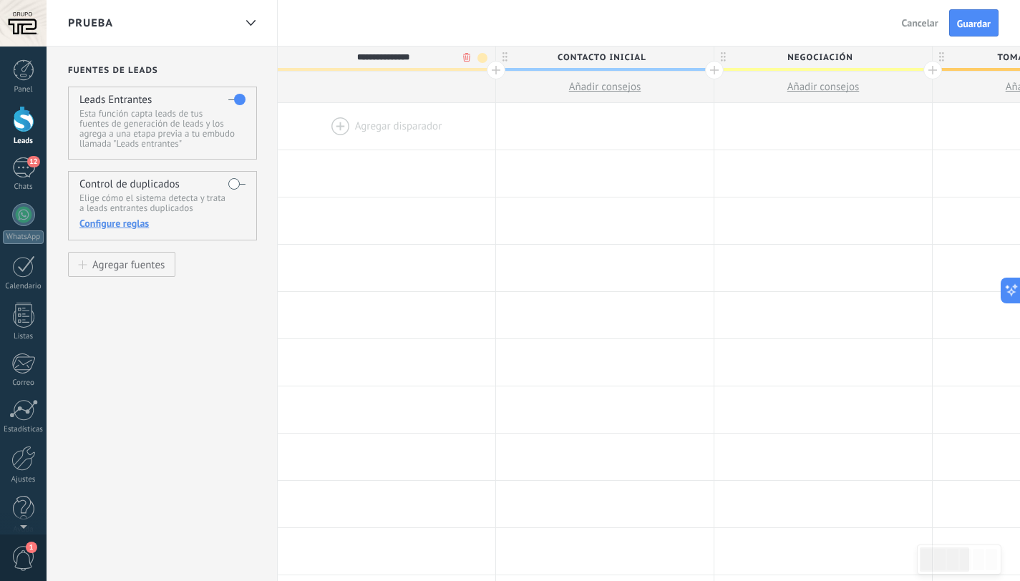
click at [964, 38] on div "Atrás Cancelar Guardar" at bounding box center [952, 23] width 136 height 46
click at [964, 35] on button "Guardar" at bounding box center [973, 22] width 49 height 27
click at [910, 13] on div "Salir Cancelar Guardar" at bounding box center [963, 23] width 115 height 46
click at [914, 15] on button "Salir" at bounding box center [929, 22] width 31 height 21
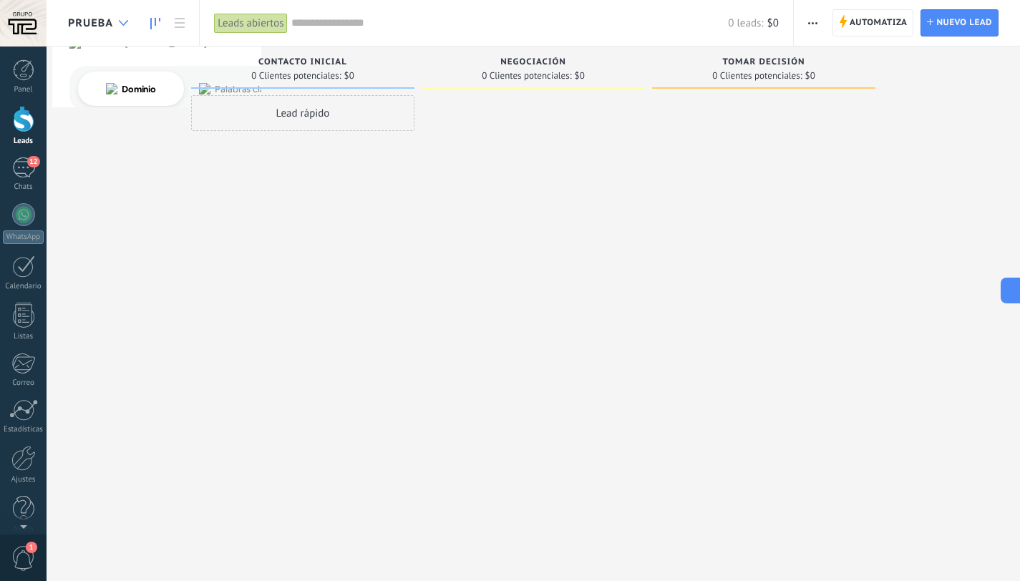
click at [122, 22] on icon at bounding box center [123, 23] width 9 height 6
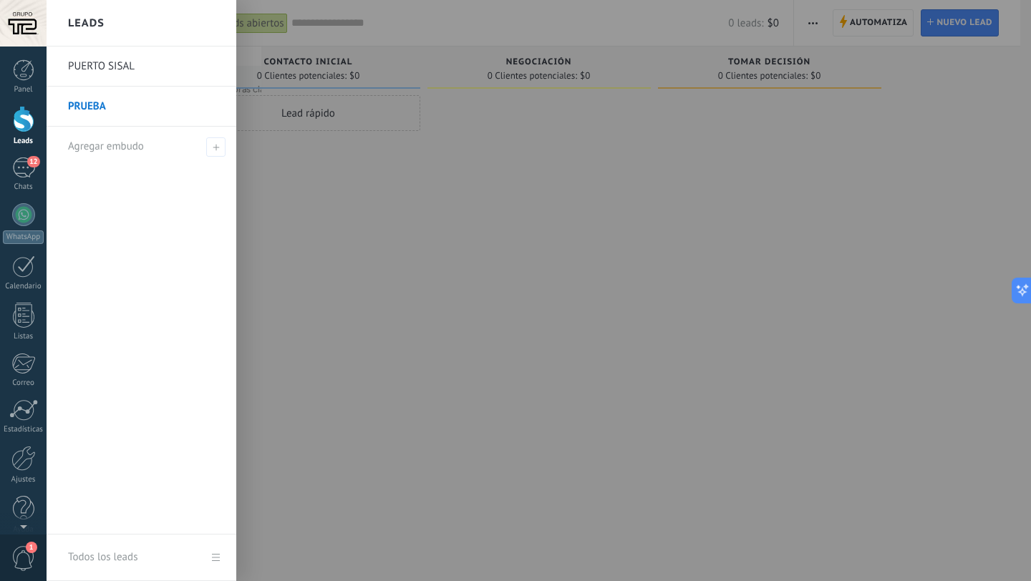
click at [117, 64] on link "PUERTO SISAL" at bounding box center [145, 67] width 154 height 40
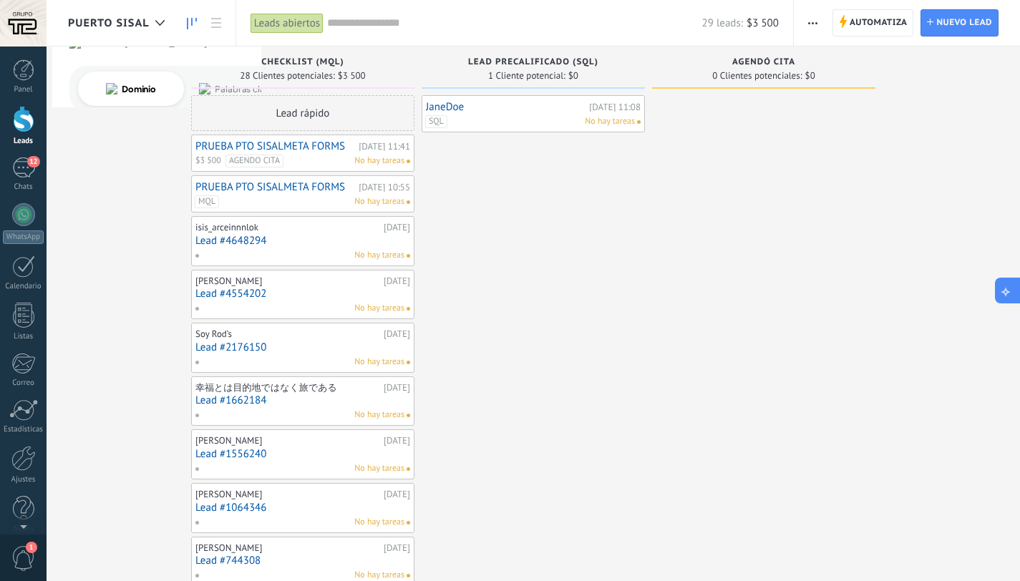
click at [1002, 281] on button at bounding box center [1008, 291] width 26 height 26
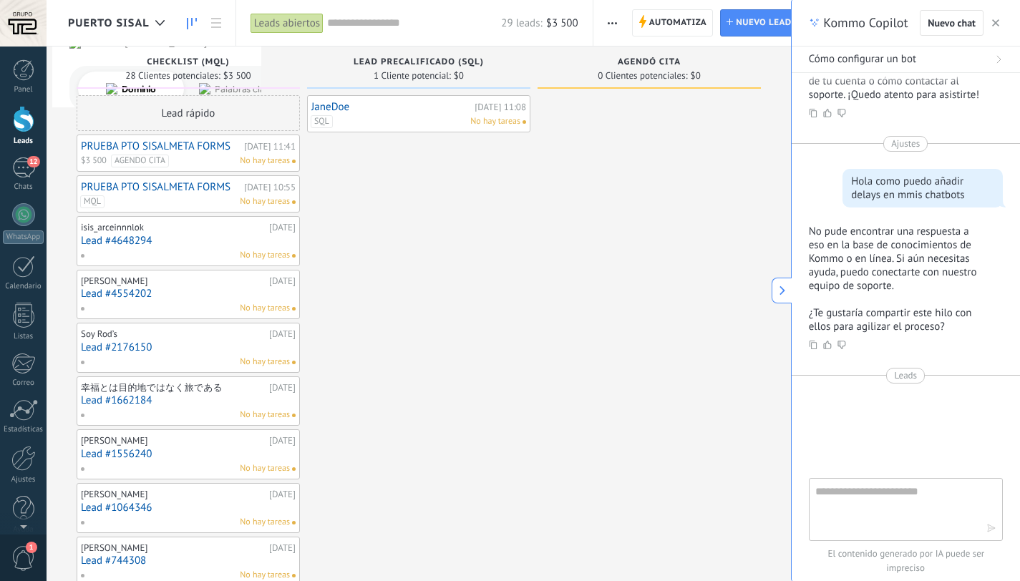
click at [926, 515] on textarea at bounding box center [895, 509] width 161 height 52
type textarea "*"
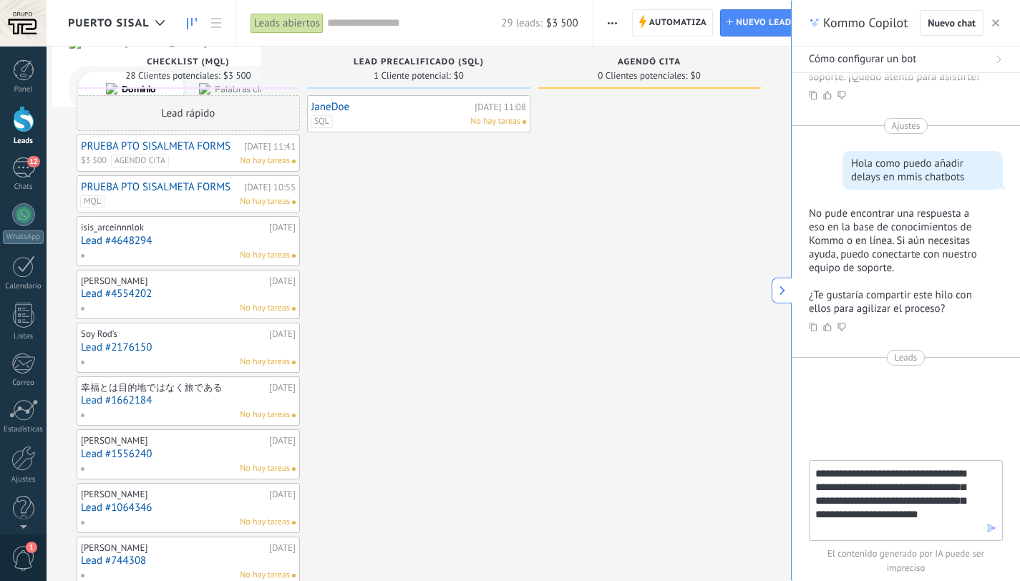
type textarea "**********"
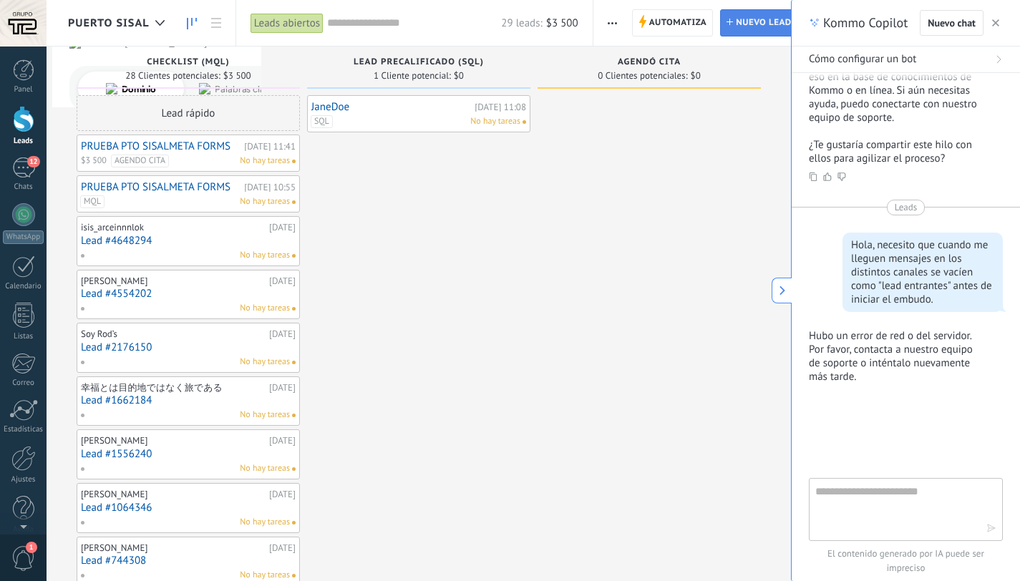
scroll to position [3021, 0]
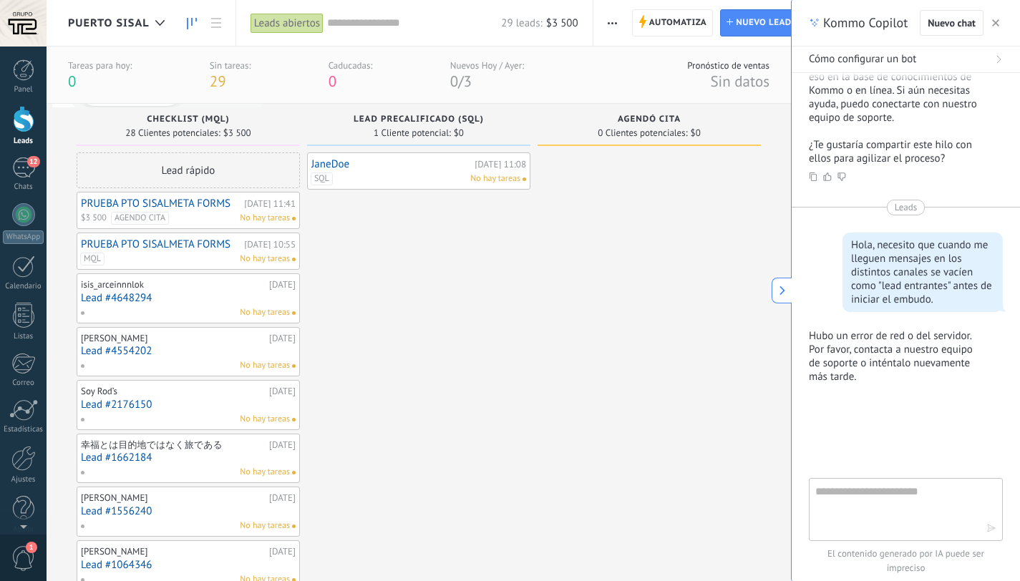
click at [996, 23] on use "button" at bounding box center [995, 22] width 7 height 7
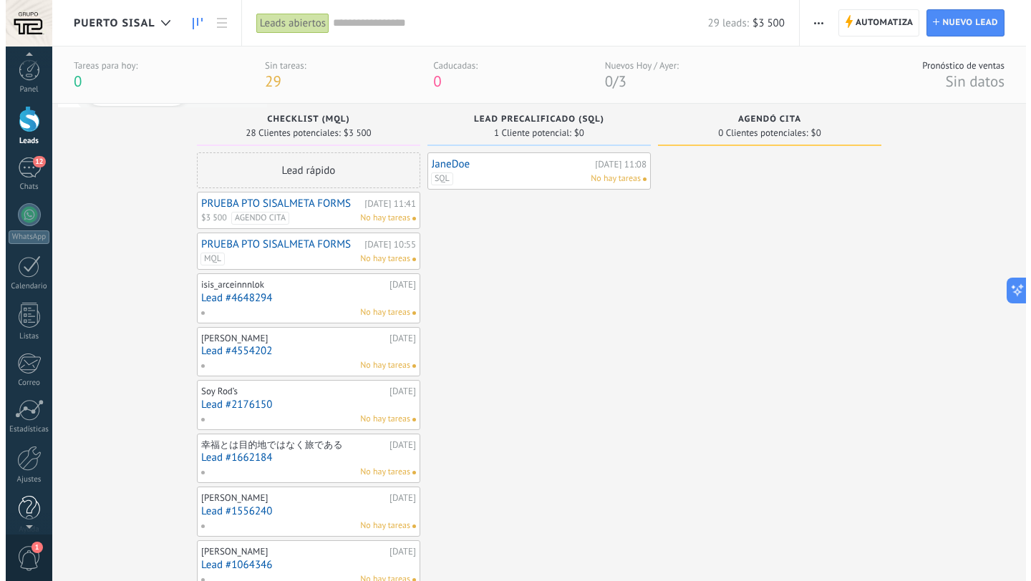
scroll to position [14, 0]
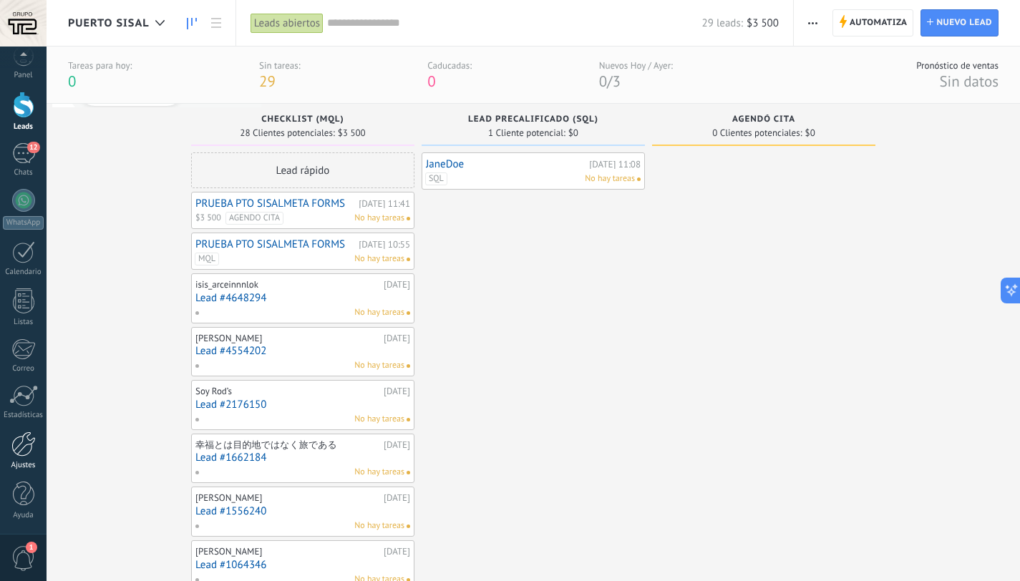
click at [27, 457] on link "Ajustes" at bounding box center [23, 451] width 47 height 39
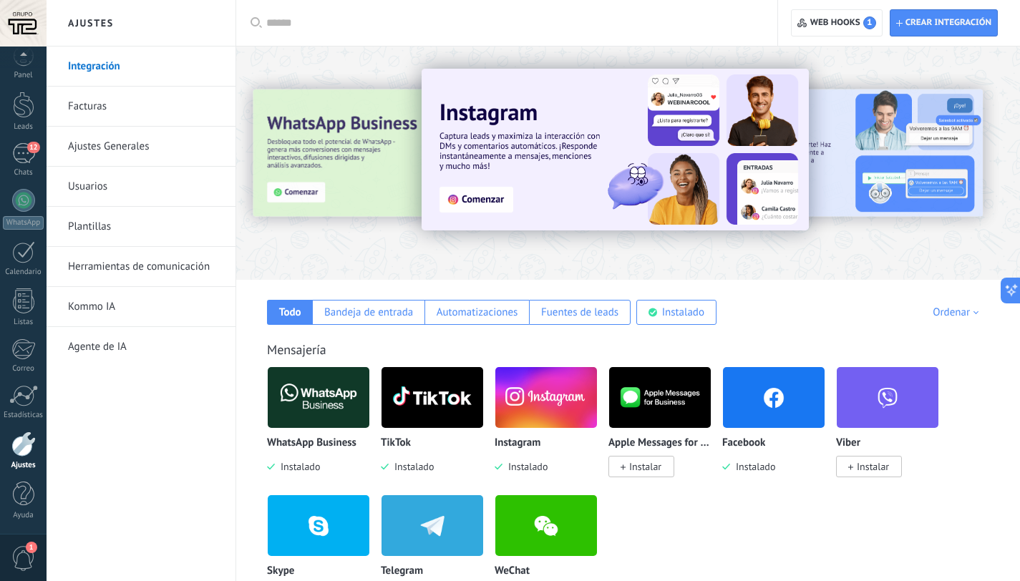
click at [113, 185] on link "Usuarios" at bounding box center [144, 187] width 153 height 40
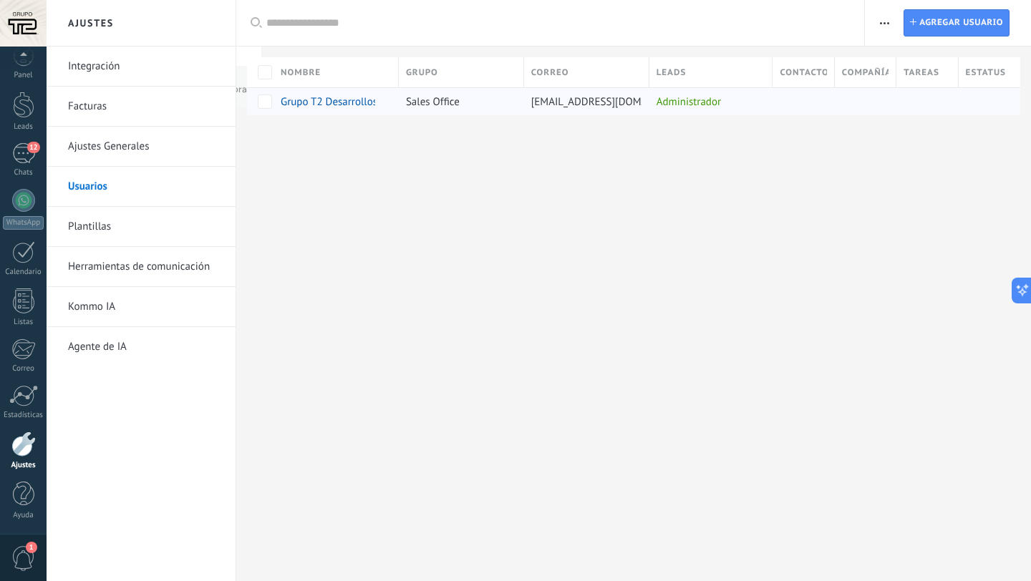
click at [316, 101] on span "Grupo T2 Desarrollos" at bounding box center [329, 102] width 97 height 14
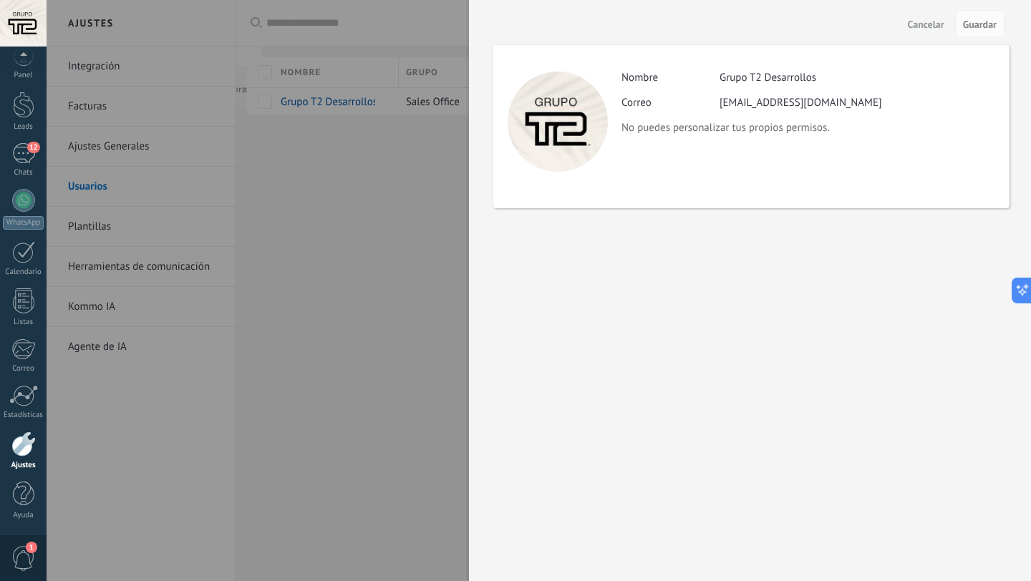
click at [924, 26] on span "Cancelar" at bounding box center [926, 24] width 37 height 10
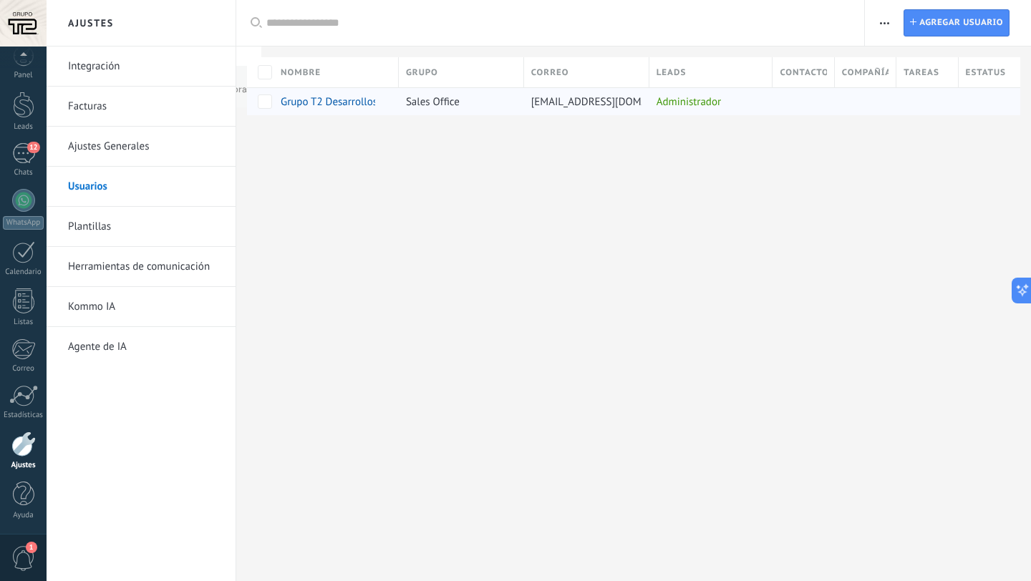
click at [357, 101] on span "Grupo T2 Desarrollos" at bounding box center [329, 102] width 97 height 14
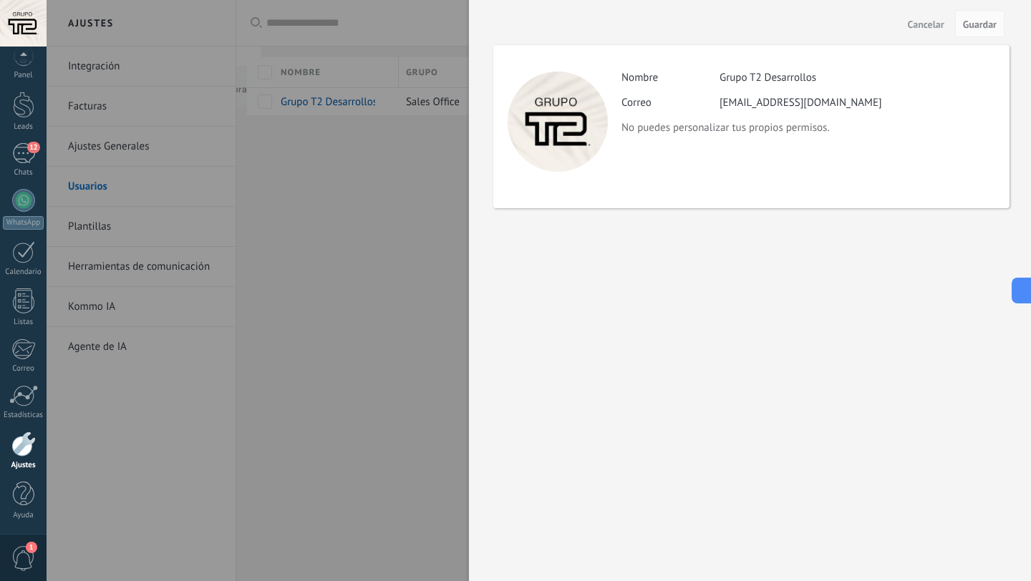
click at [740, 75] on div "Grupo T2 Desarrollos" at bounding box center [768, 78] width 97 height 14
drag, startPoint x: 751, startPoint y: 75, endPoint x: 835, endPoint y: 77, distance: 84.5
click at [758, 75] on div "Grupo T2 Desarrollos" at bounding box center [768, 78] width 97 height 14
drag, startPoint x: 661, startPoint y: 89, endPoint x: 634, endPoint y: 81, distance: 27.6
click at [641, 84] on div "Actividad Nombre Grupo T2 Desarrollos Correo [EMAIL_ADDRESS][DOMAIN_NAME] No pu…" at bounding box center [807, 103] width 373 height 64
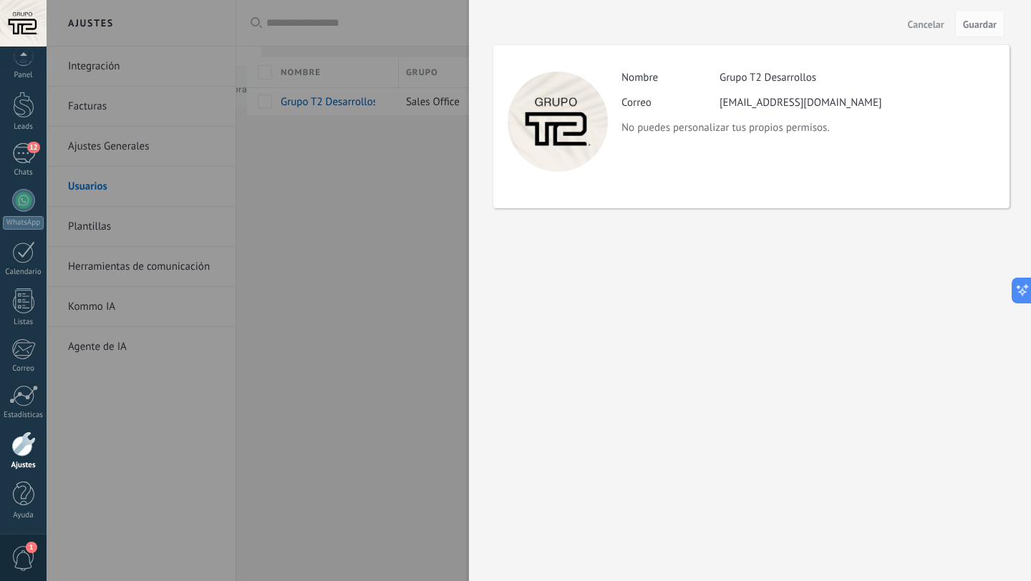
click at [634, 81] on label "Nombre" at bounding box center [670, 78] width 98 height 14
click at [636, 124] on p "No puedes personalizar tus propios permisos." at bounding box center [807, 128] width 373 height 14
click at [914, 27] on span "Cancelar" at bounding box center [926, 24] width 37 height 10
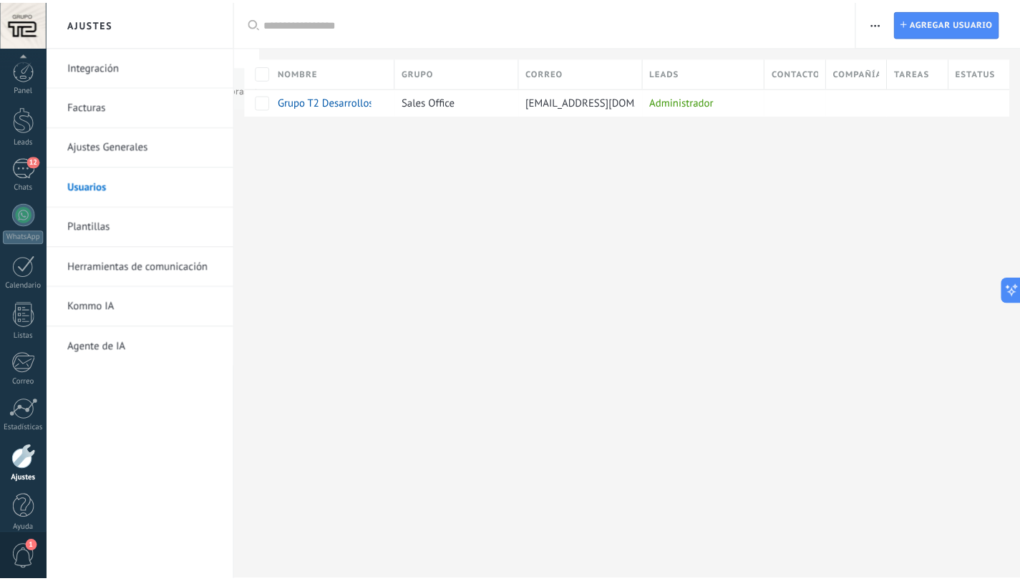
scroll to position [14, 0]
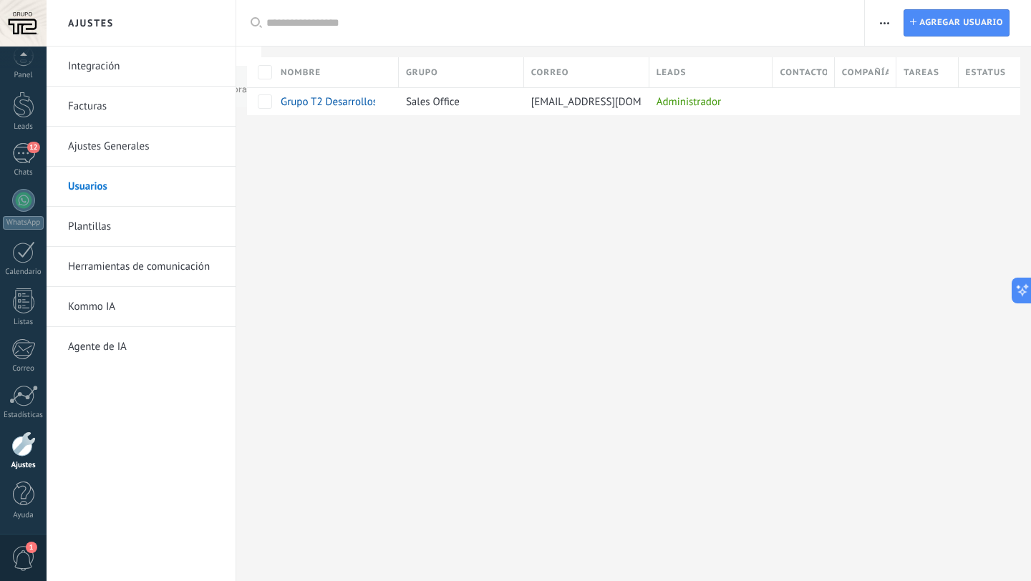
click at [25, 21] on div at bounding box center [23, 23] width 47 height 47
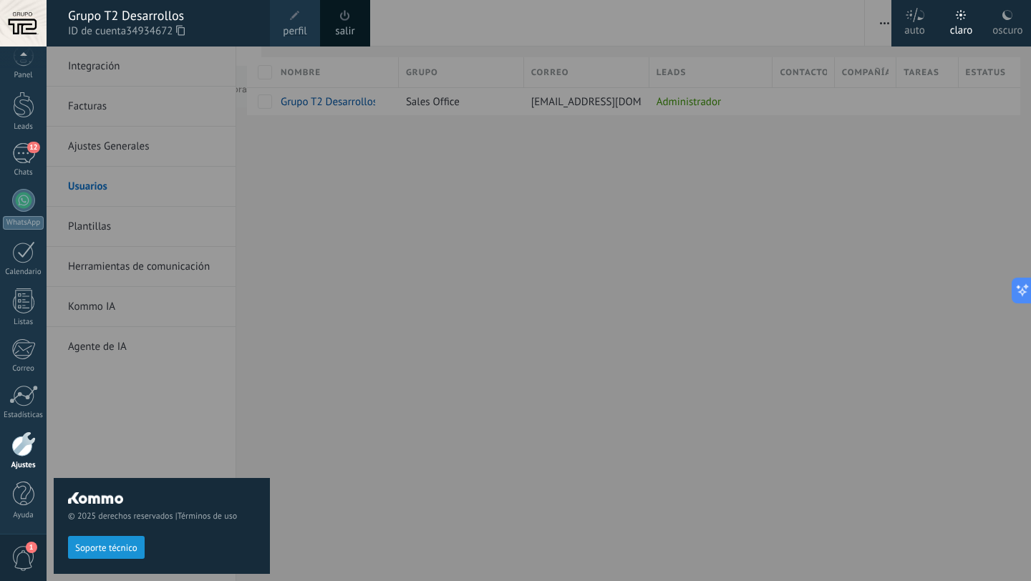
click at [277, 16] on link "perfil" at bounding box center [295, 23] width 50 height 47
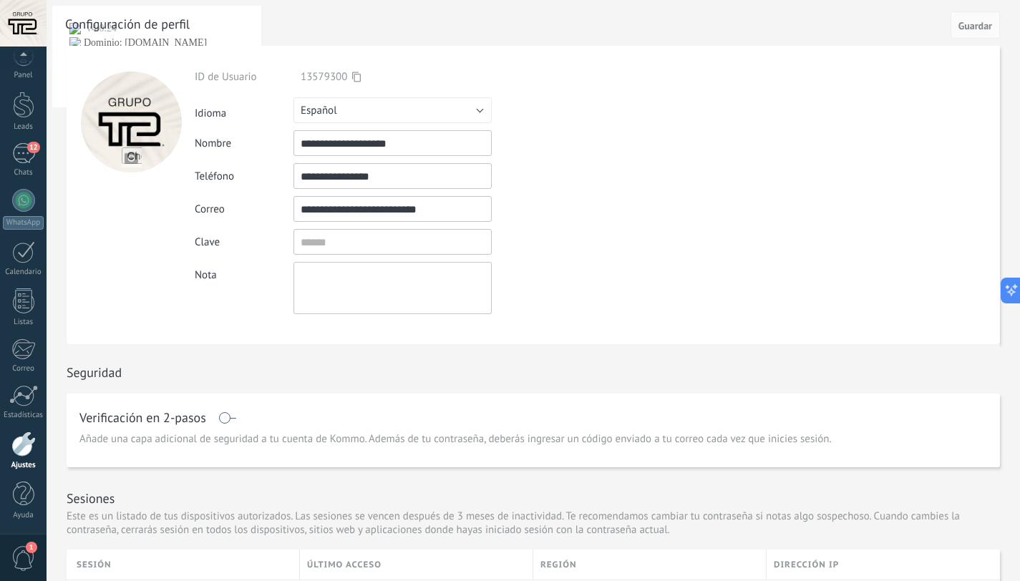
drag, startPoint x: 396, startPoint y: 143, endPoint x: 210, endPoint y: 149, distance: 186.2
click at [210, 149] on div "**********" at bounding box center [426, 143] width 462 height 26
type input "*"
type input "**********"
click at [956, 14] on button "Guardar" at bounding box center [975, 24] width 49 height 27
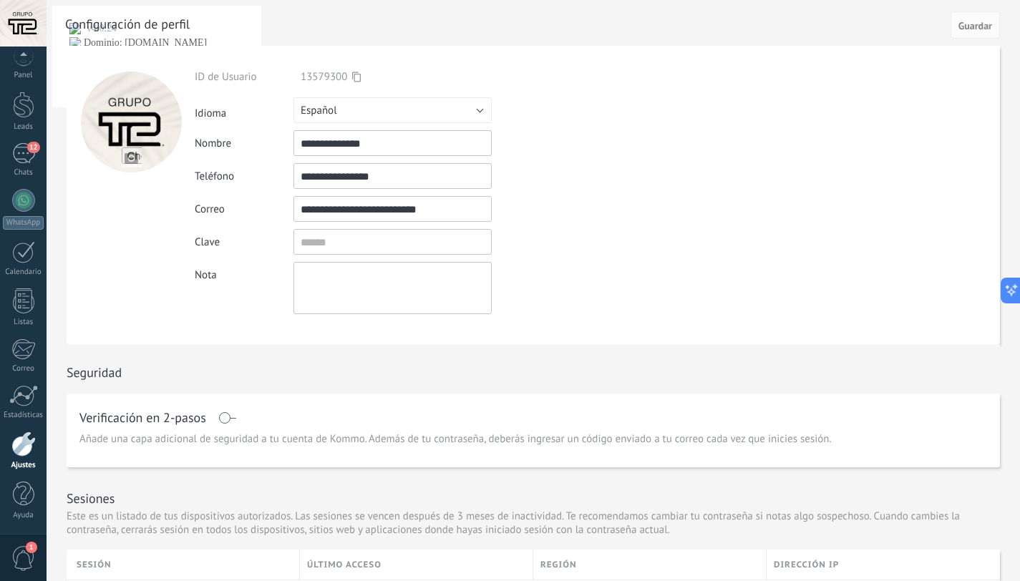
click at [16, 469] on div "Ajustes" at bounding box center [24, 465] width 42 height 9
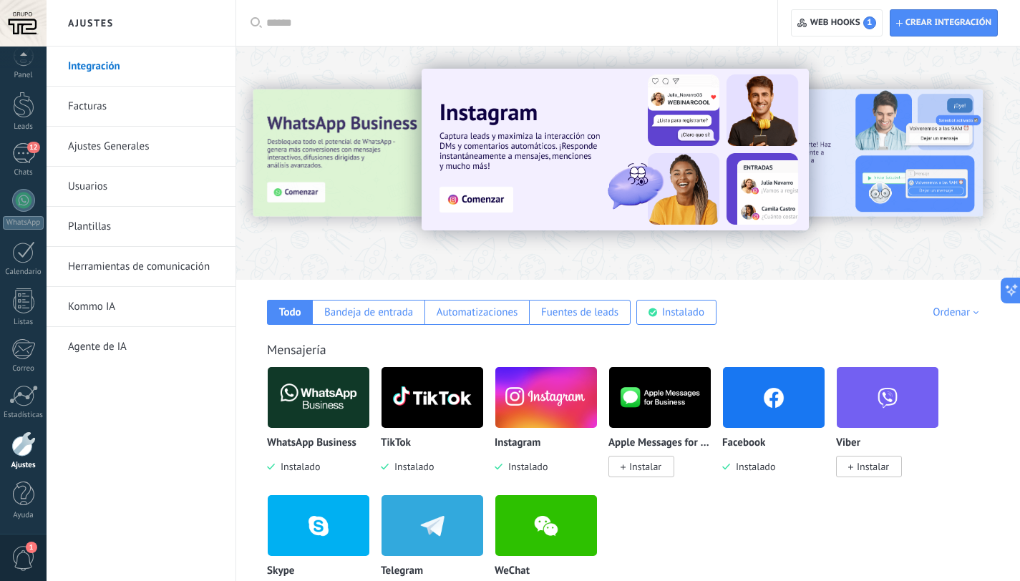
click at [120, 195] on link "Usuarios" at bounding box center [144, 187] width 153 height 40
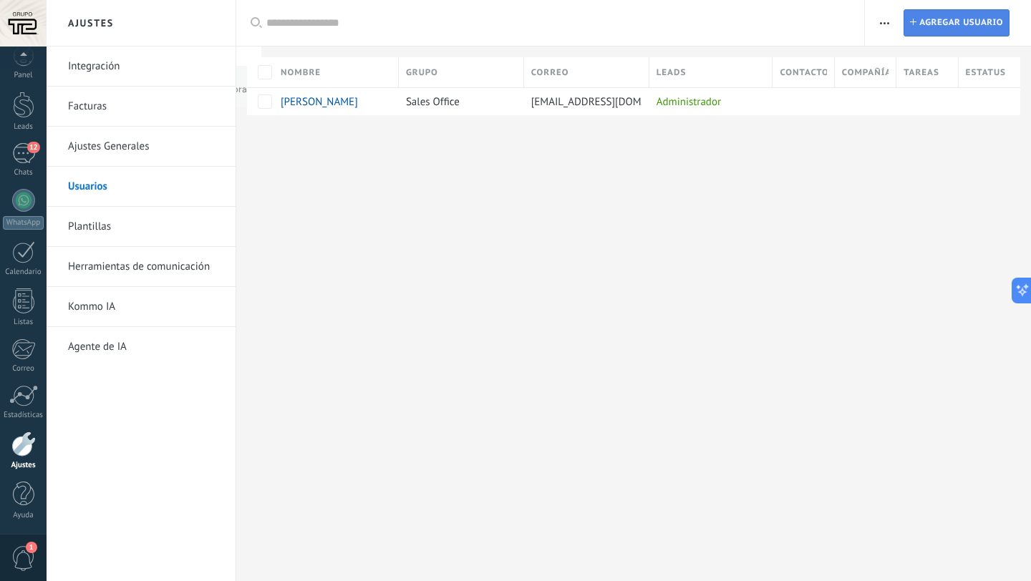
click at [923, 31] on span "Agregar usuario" at bounding box center [961, 23] width 84 height 26
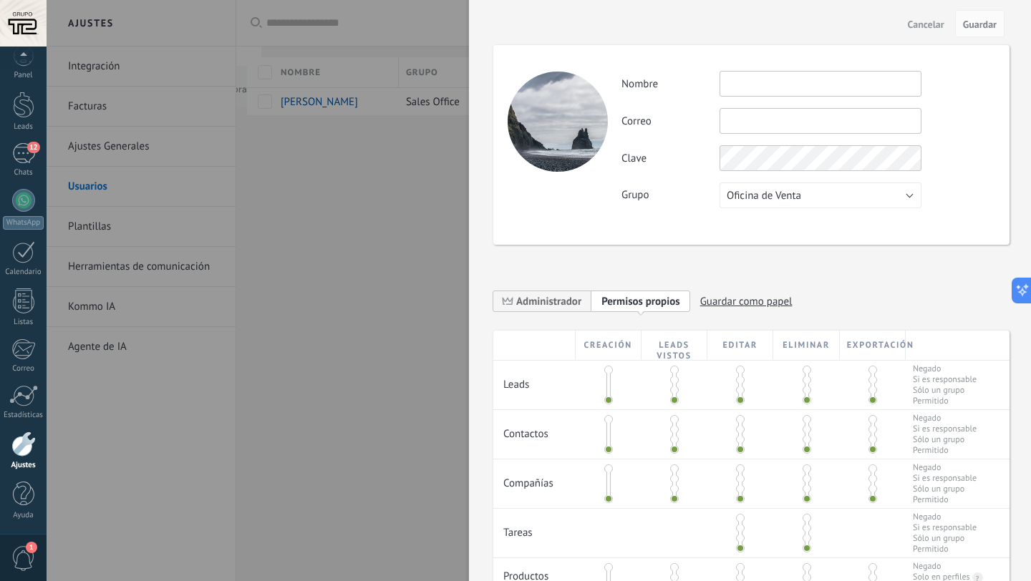
click at [774, 76] on input "text" at bounding box center [821, 84] width 202 height 26
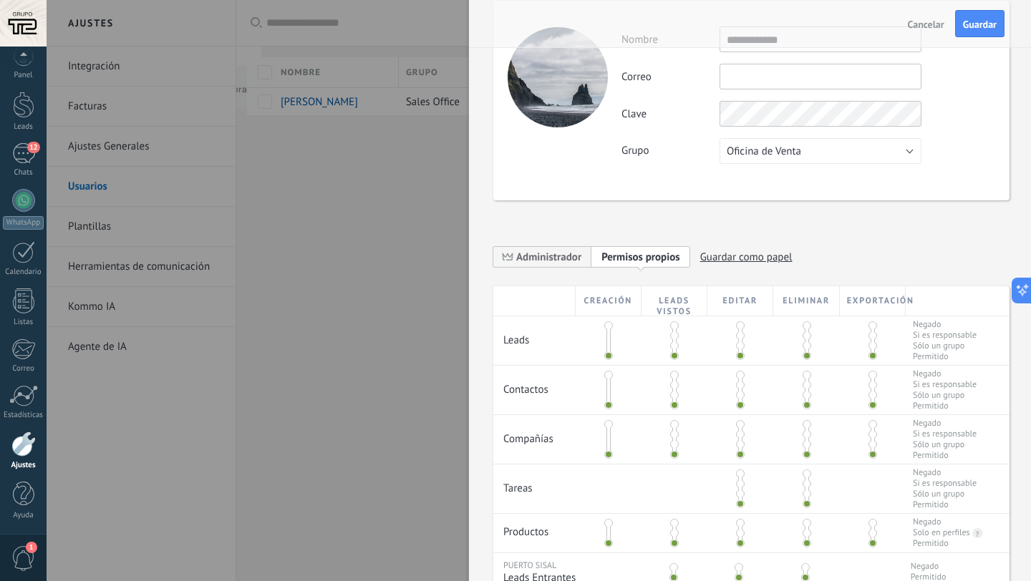
scroll to position [50, 0]
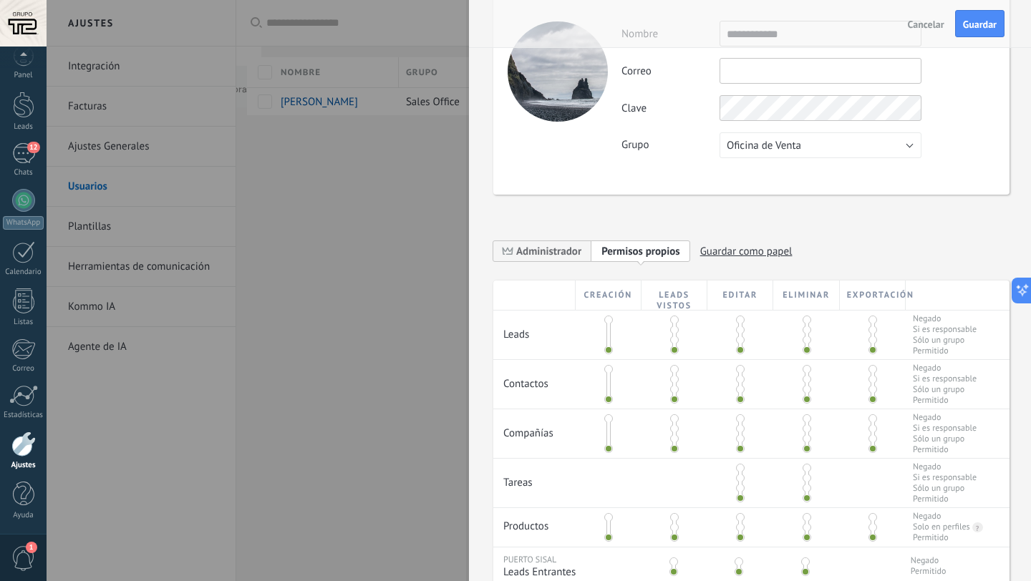
type input "**********"
click at [870, 338] on span at bounding box center [872, 340] width 9 height 9
click at [870, 349] on span at bounding box center [872, 350] width 9 height 9
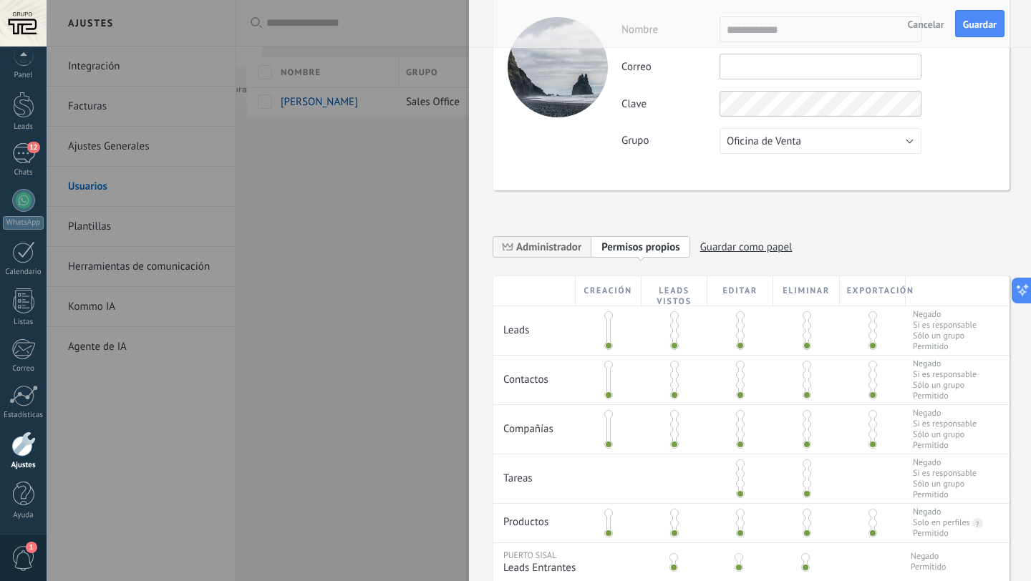
scroll to position [0, 0]
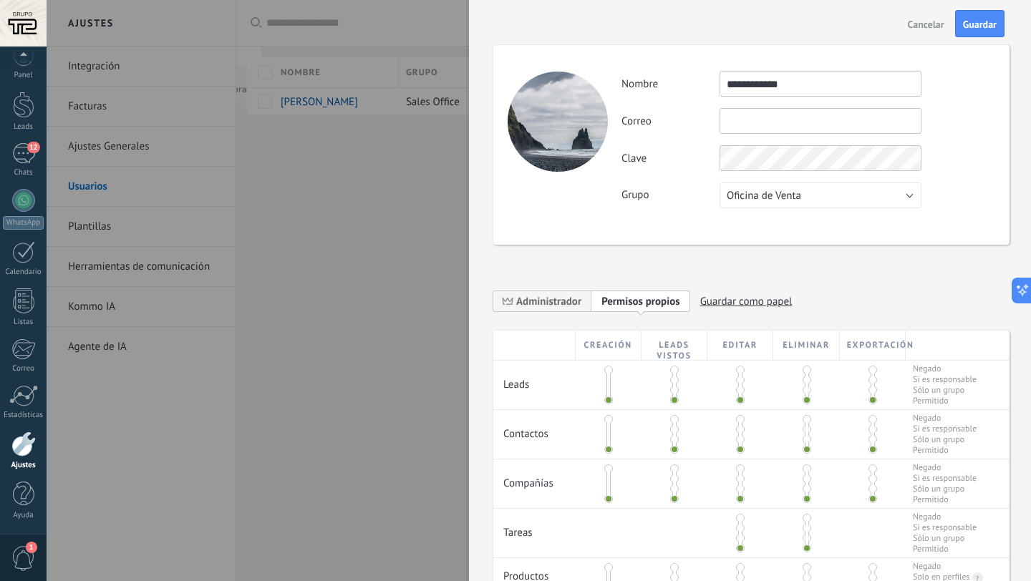
click at [825, 129] on input "text" at bounding box center [821, 121] width 202 height 26
click at [673, 169] on div "Clave" at bounding box center [807, 158] width 373 height 26
click at [738, 192] on span "Oficina de Venta" at bounding box center [764, 196] width 74 height 14
click at [738, 192] on span "Oficina de Venta" at bounding box center [813, 196] width 205 height 14
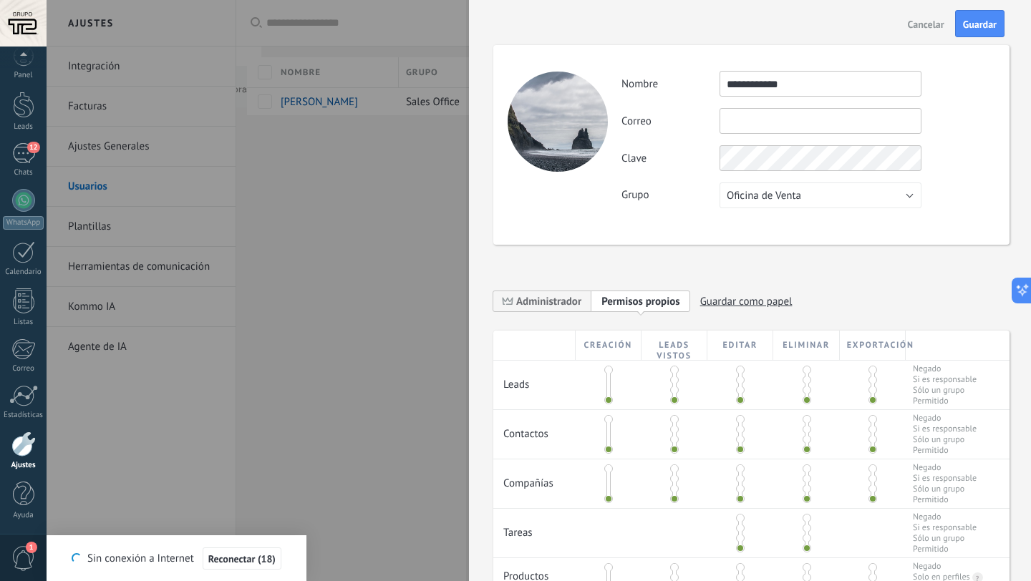
click at [767, 89] on input "**********" at bounding box center [821, 84] width 202 height 26
